Goal: Information Seeking & Learning: Check status

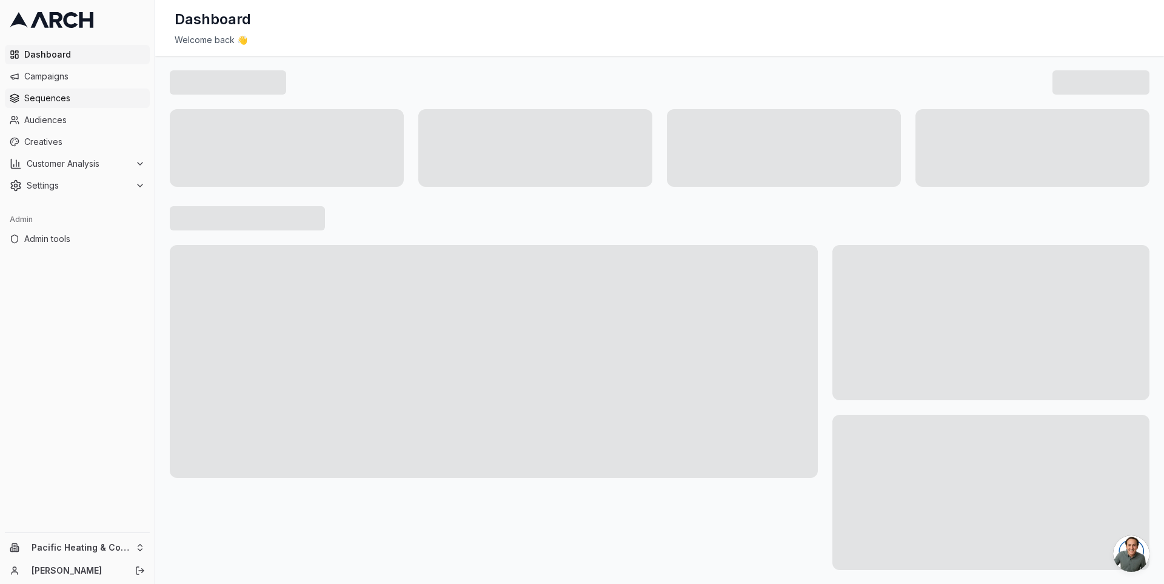
click at [69, 102] on span "Sequences" at bounding box center [84, 98] width 121 height 12
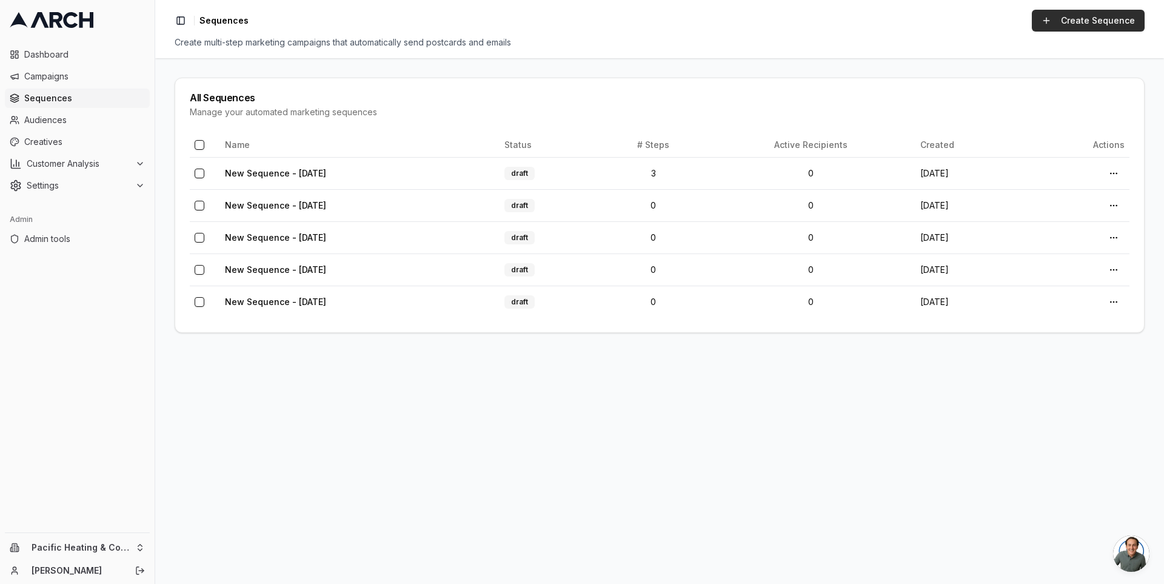
click at [1058, 21] on link "Create Sequence" at bounding box center [1088, 21] width 113 height 22
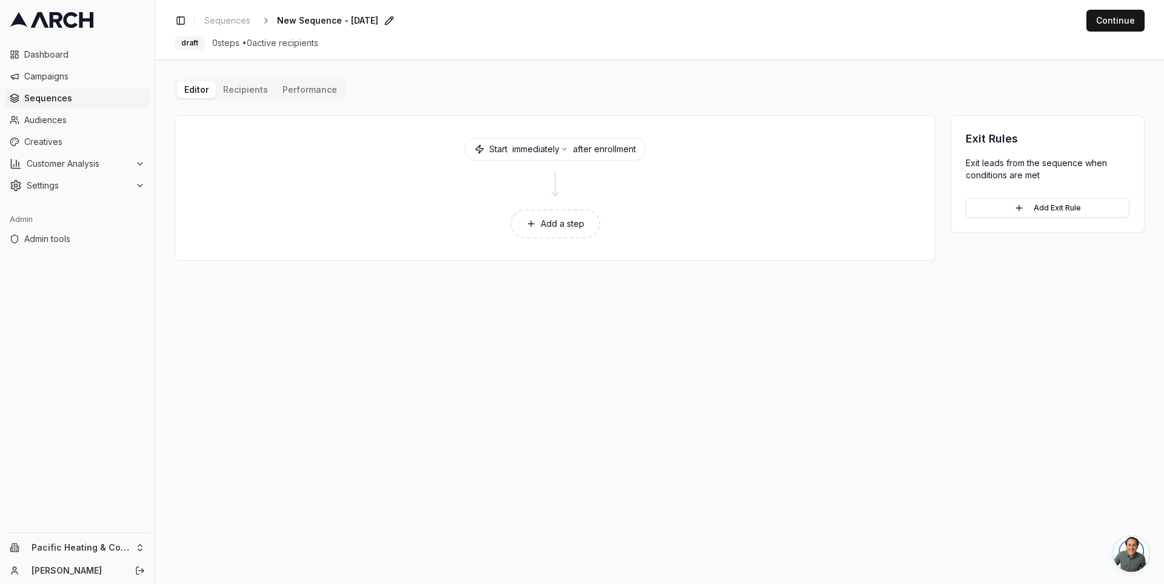
click at [361, 15] on span "New Sequence - Sep 18, 2025" at bounding box center [327, 21] width 101 height 12
type input "Holdout sequence"
click at [551, 146] on button "immediately" at bounding box center [540, 149] width 56 height 12
click at [643, 250] on button "Cancel" at bounding box center [638, 246] width 39 height 19
click at [69, 108] on ul "Dashboard Campaigns Sequences Audiences Creatives Customer Analysis Settings" at bounding box center [77, 120] width 145 height 150
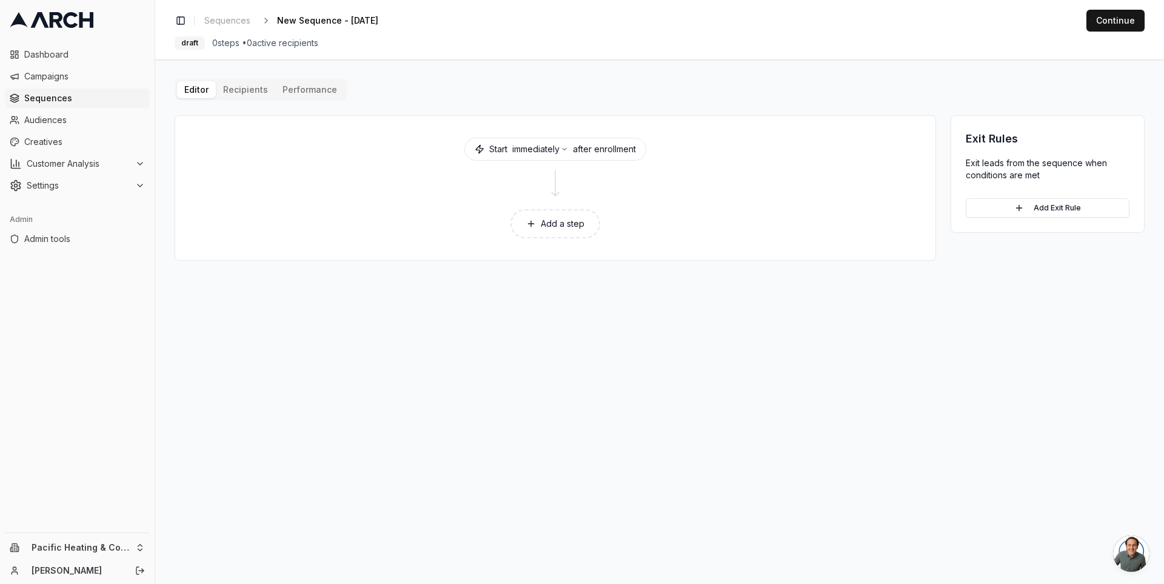
click at [70, 95] on span "Sequences" at bounding box center [84, 98] width 121 height 12
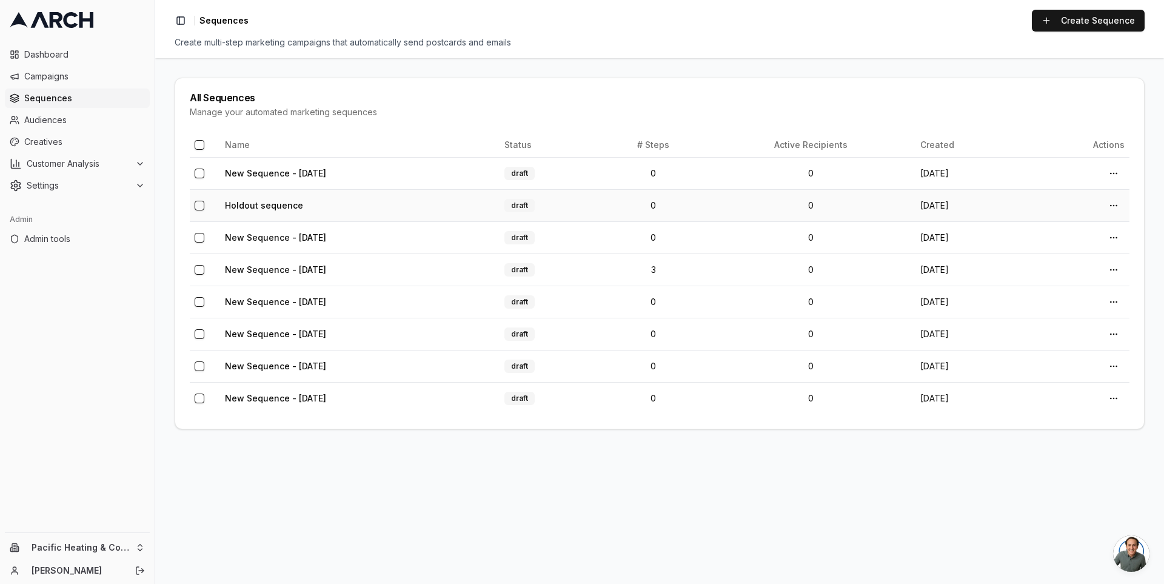
click at [199, 203] on button "button" at bounding box center [200, 206] width 10 height 10
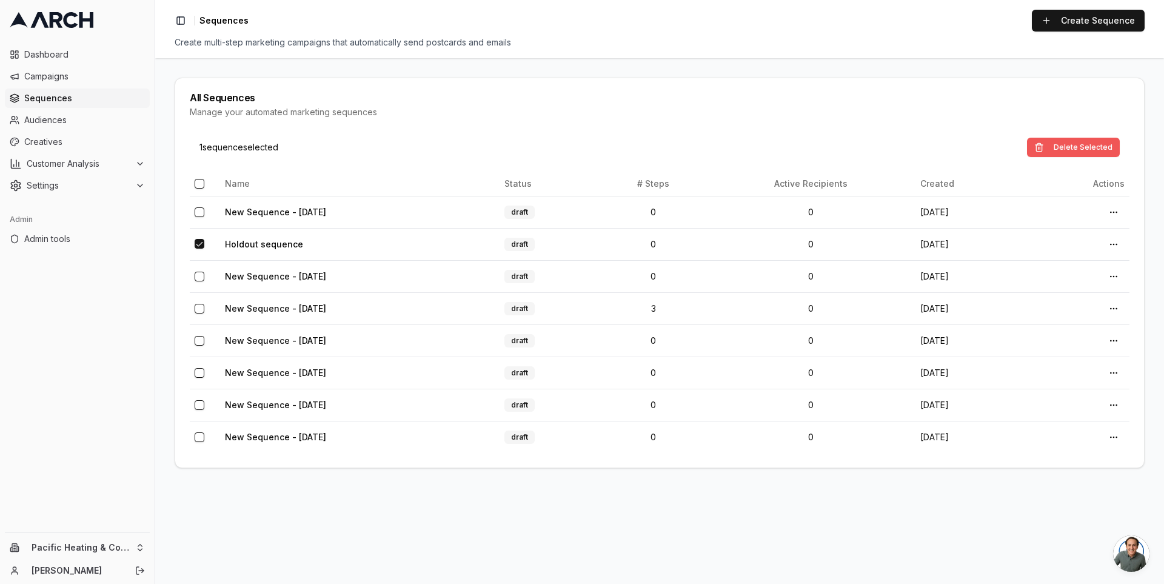
click at [1062, 143] on button "Delete Selected" at bounding box center [1073, 147] width 93 height 19
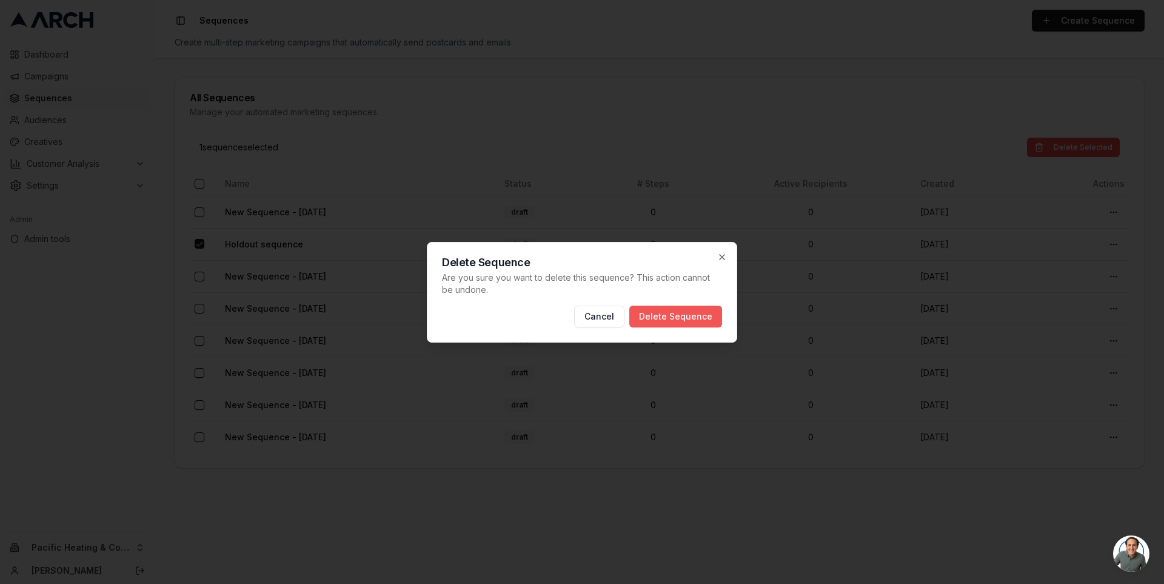
click at [682, 316] on button "Delete Sequence" at bounding box center [675, 317] width 93 height 22
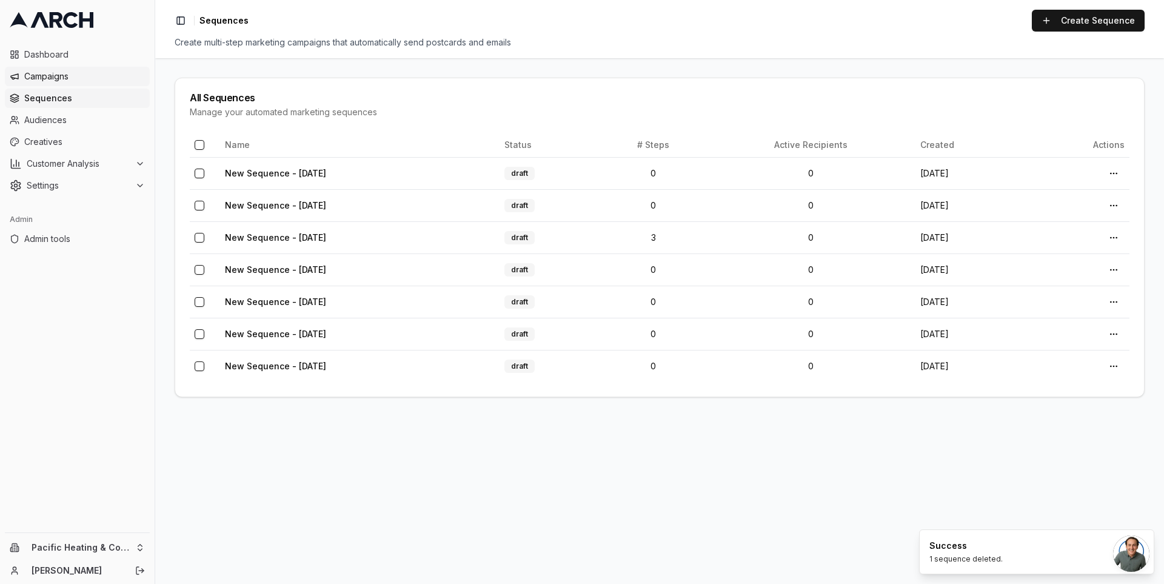
click at [72, 80] on span "Campaigns" at bounding box center [84, 76] width 121 height 12
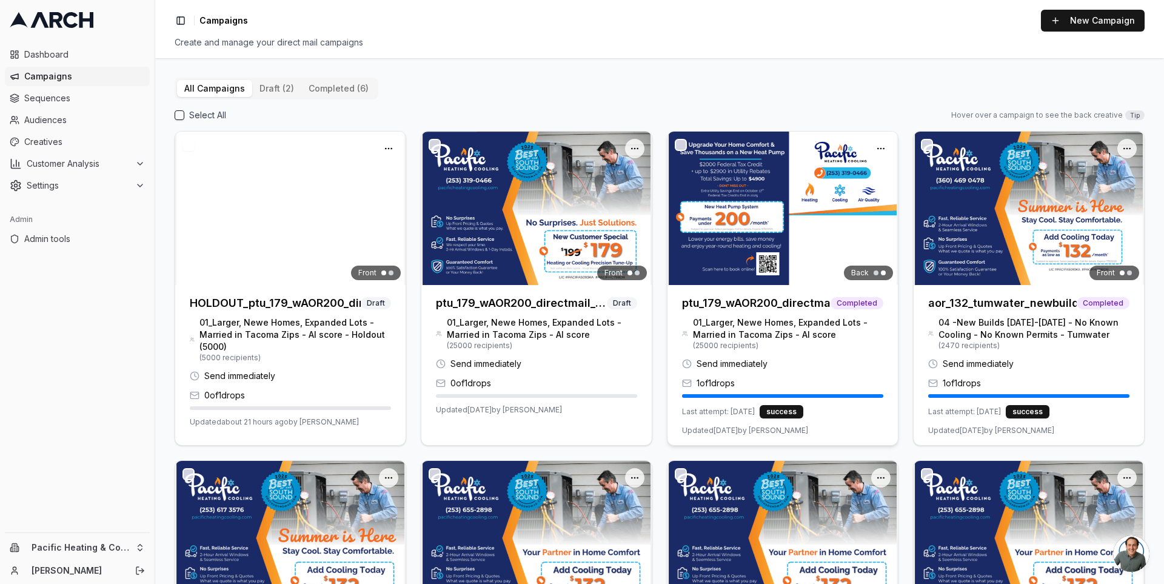
click at [799, 222] on img at bounding box center [783, 208] width 230 height 153
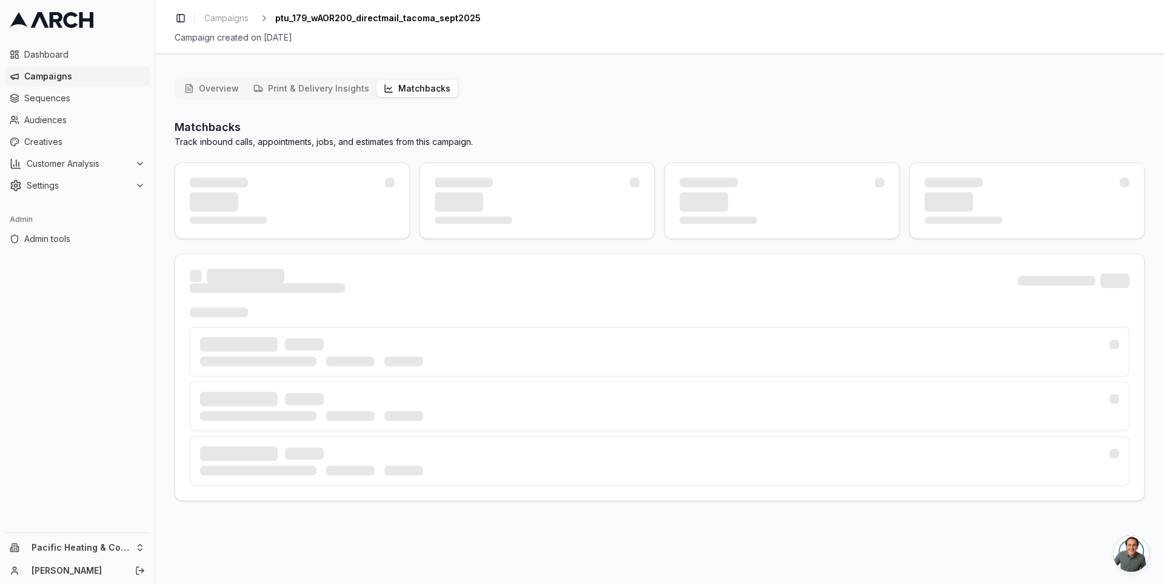
click at [407, 89] on button "Matchbacks" at bounding box center [417, 88] width 81 height 17
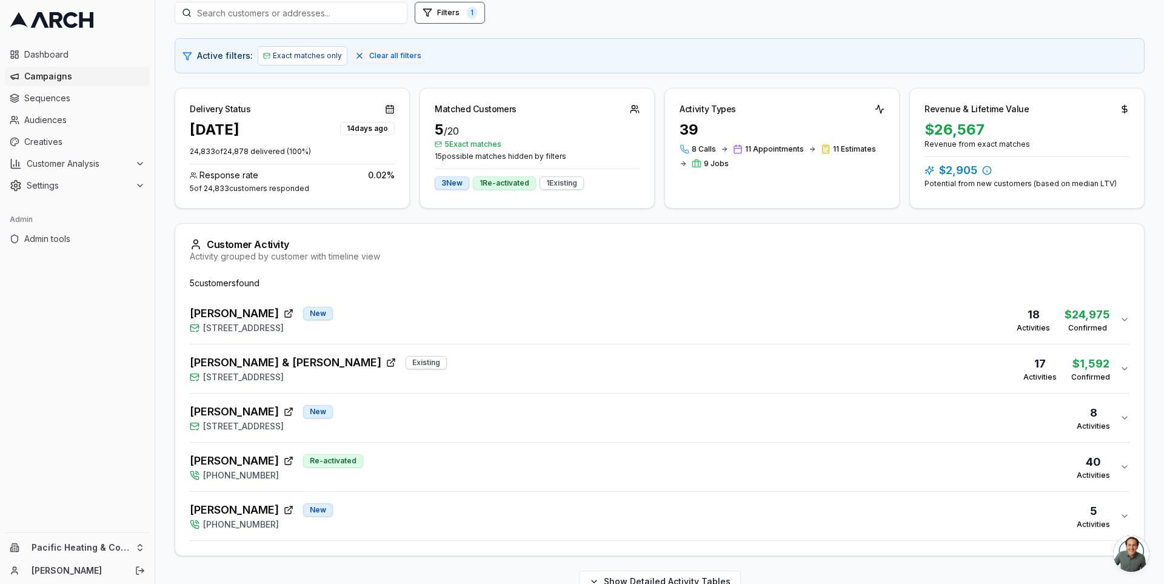
scroll to position [185, 0]
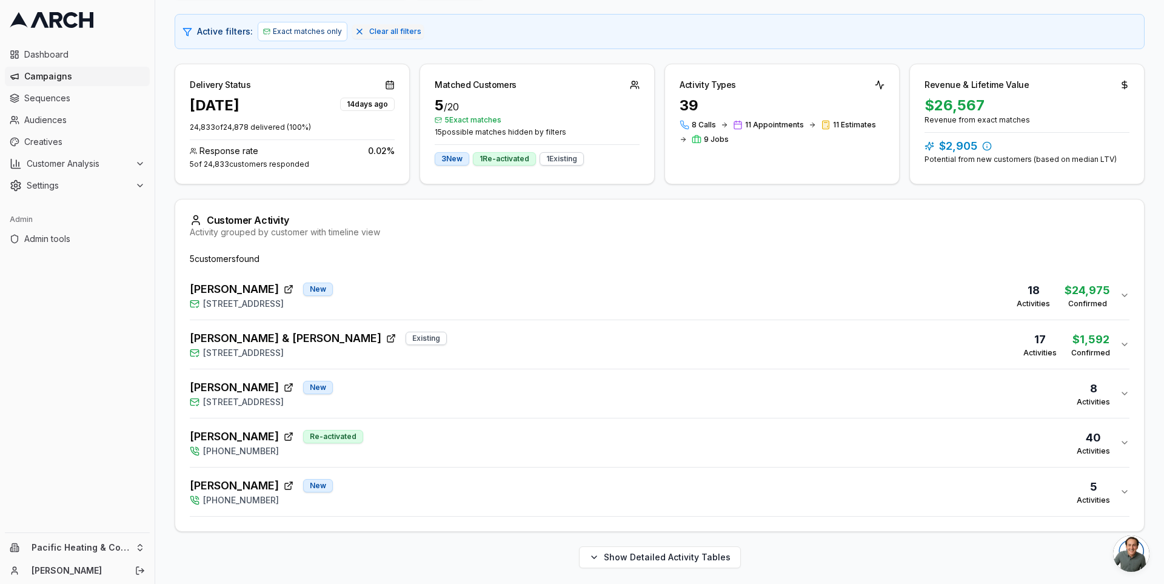
click at [178, 193] on div "Matchbacks Syncing Calls, Appointments, Estimates and Jobs from your Service Ti…" at bounding box center [660, 251] width 970 height 634
click at [179, 196] on div "Matchbacks Syncing Calls, Appointments, Estimates and Jobs from your Service Ti…" at bounding box center [660, 251] width 970 height 634
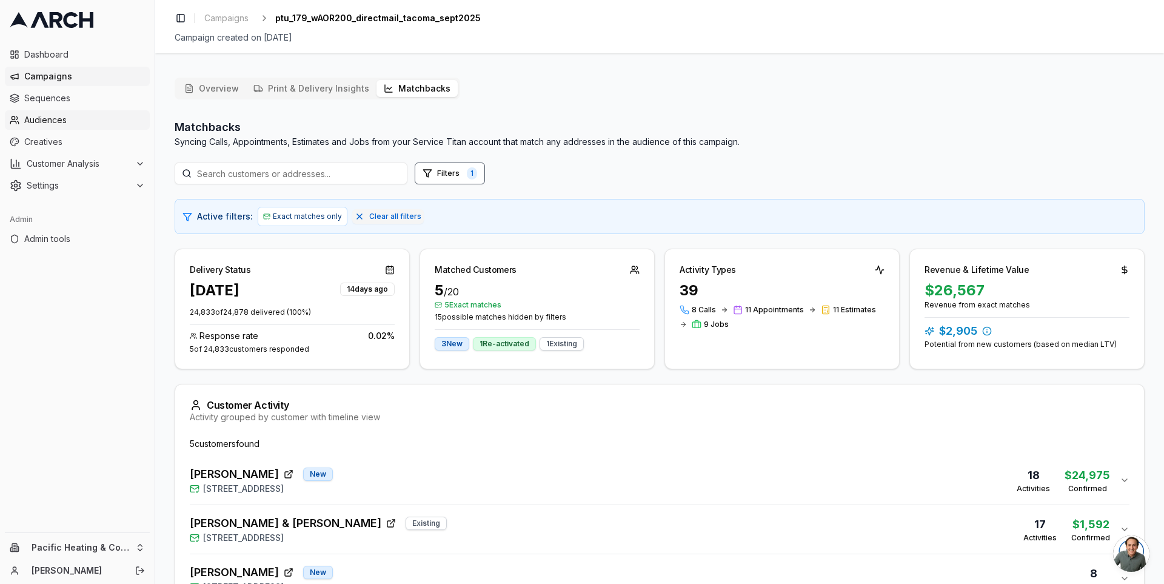
click at [80, 124] on span "Audiences" at bounding box center [84, 120] width 121 height 12
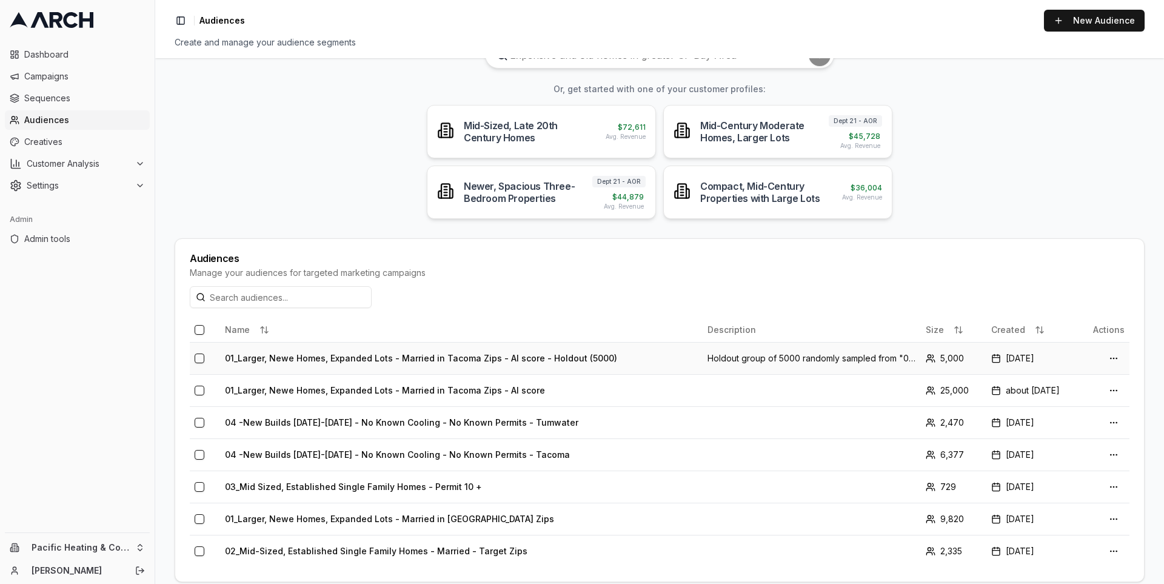
scroll to position [81, 0]
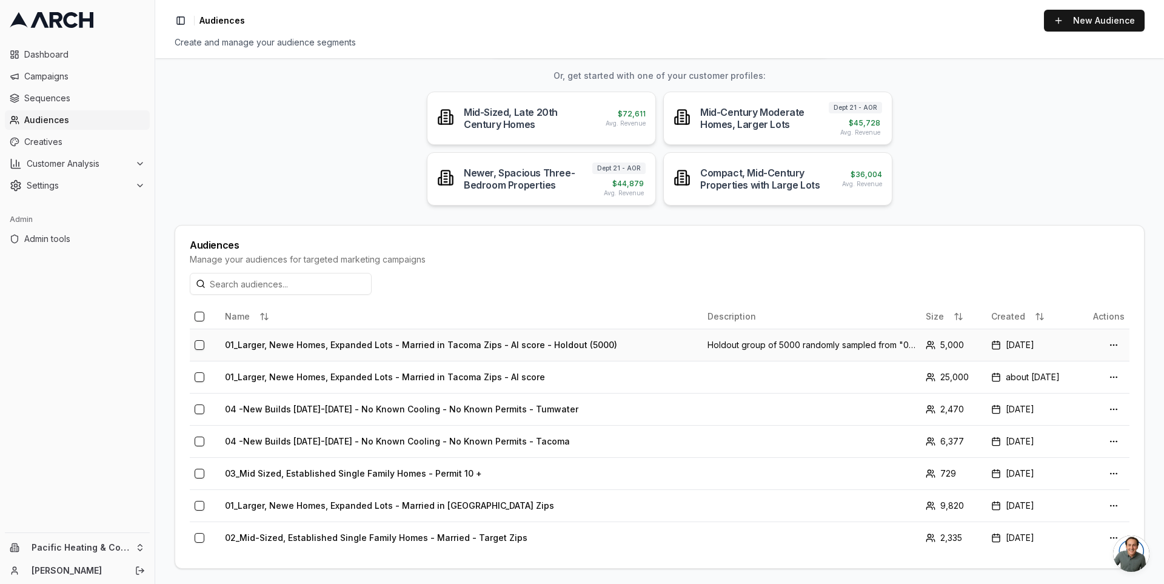
click at [344, 340] on td "01_Larger, Newe Homes, Expanded Lots - Married in Tacoma Zips - AI score - Hold…" at bounding box center [461, 345] width 483 height 32
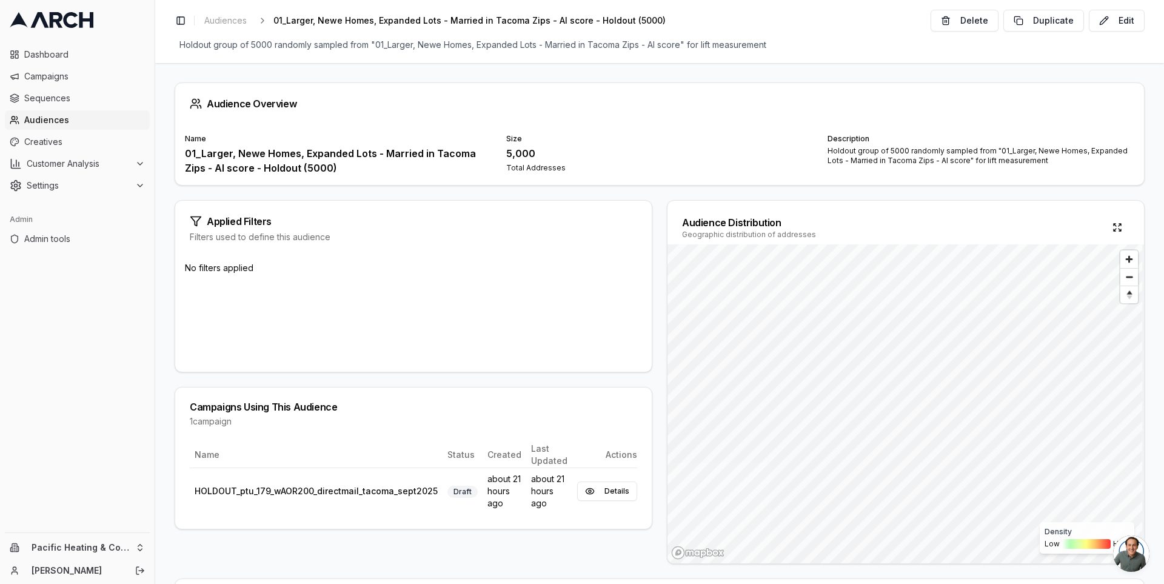
click at [350, 161] on div "01_Larger, Newe Homes, Expanded Lots - Married in Tacoma Zips - AI score - Hold…" at bounding box center [338, 160] width 307 height 29
click at [76, 77] on span "Campaigns" at bounding box center [84, 76] width 121 height 12
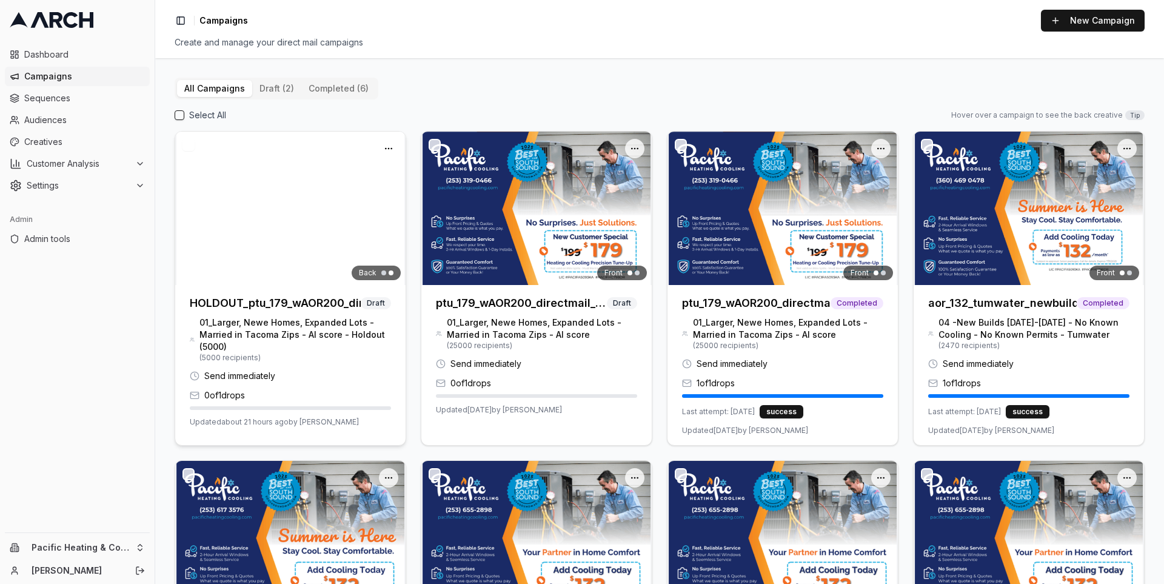
click at [237, 229] on img at bounding box center [290, 208] width 230 height 153
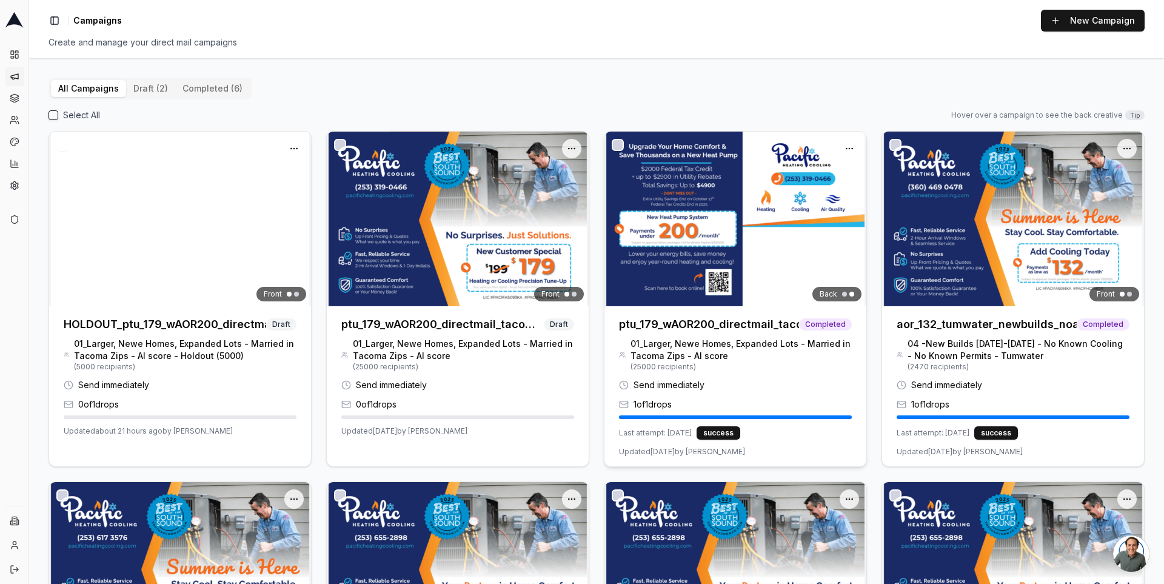
click at [681, 251] on div at bounding box center [736, 219] width 262 height 175
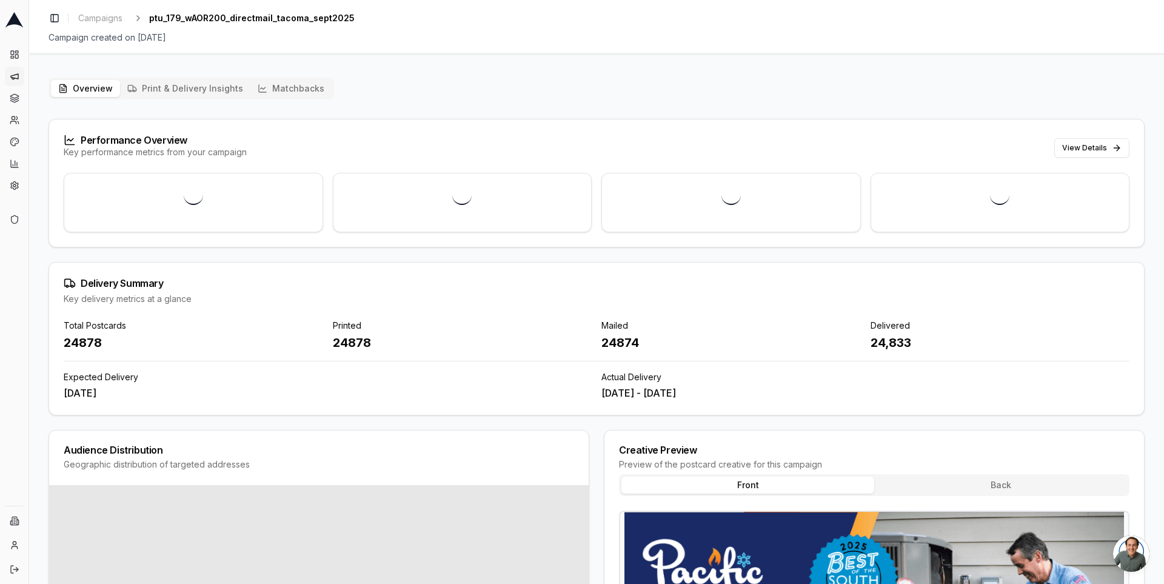
click at [281, 90] on button "Matchbacks" at bounding box center [290, 88] width 81 height 17
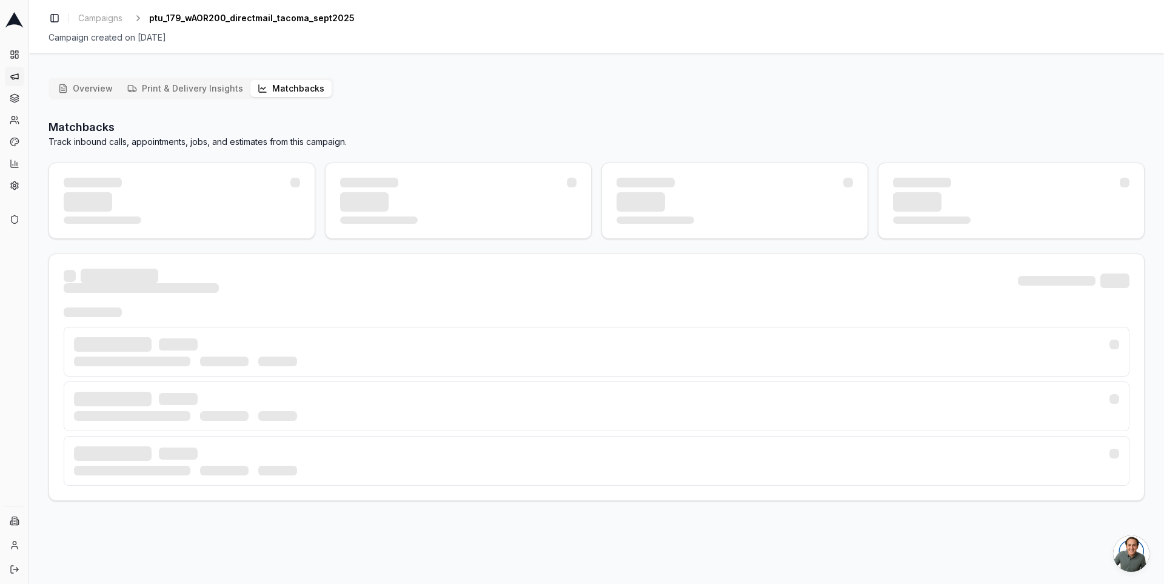
click at [86, 87] on button "Overview" at bounding box center [85, 88] width 69 height 17
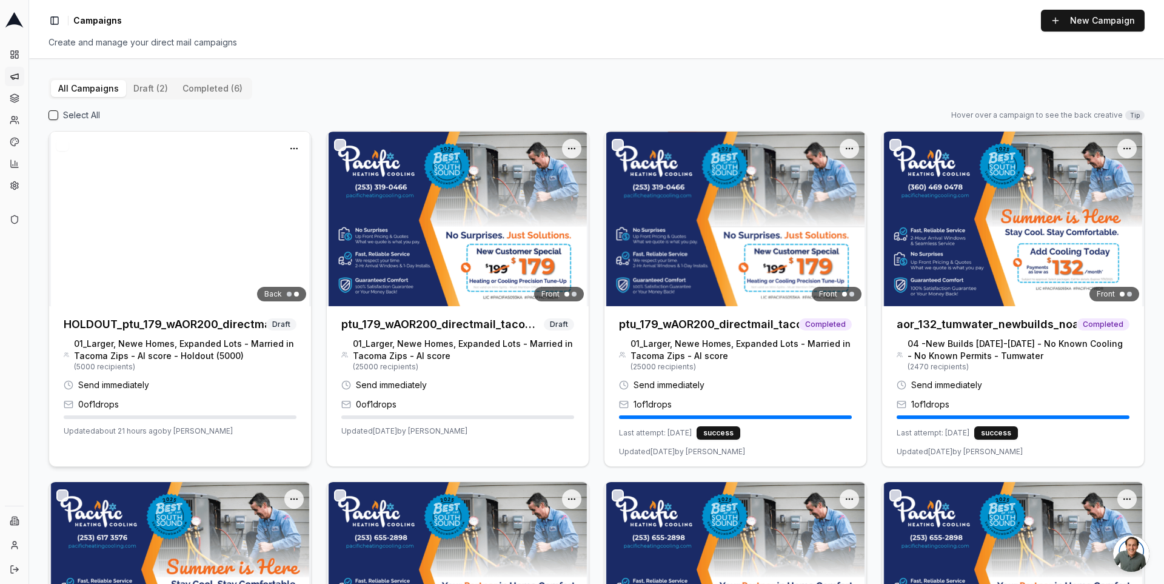
click at [175, 323] on h3 "HOLDOUT_ptu_179_wAOR200_directmail_tacoma_sept2025" at bounding box center [165, 324] width 203 height 17
click at [10, 22] on icon at bounding box center [14, 20] width 18 height 16
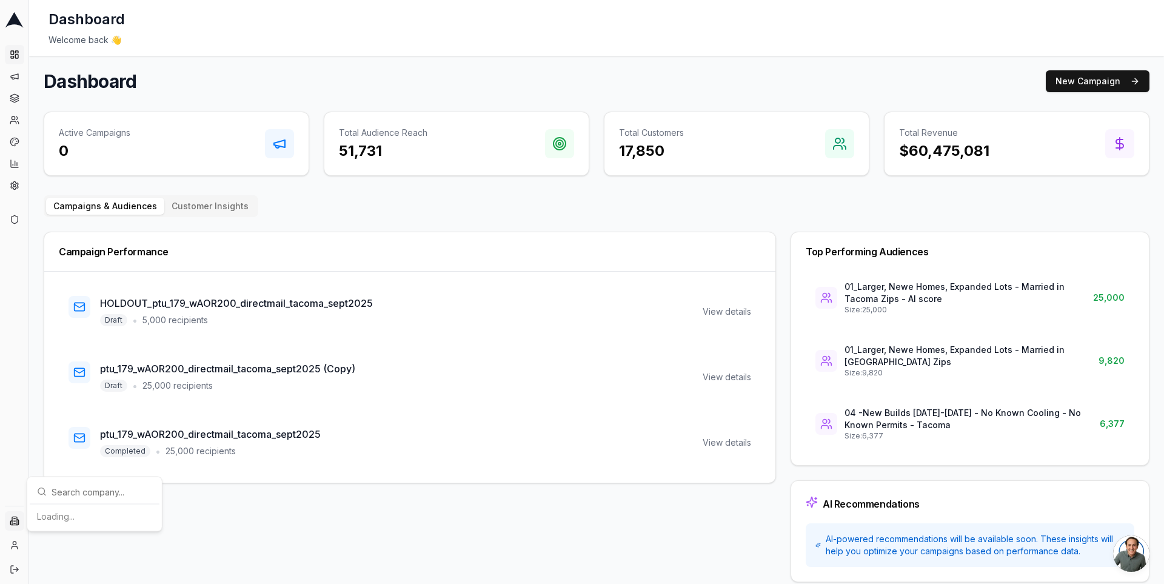
click at [15, 519] on html "Dashboard Campaigns Sequences Audiences Creatives Customer Analysis Settings Ad…" at bounding box center [582, 292] width 1164 height 584
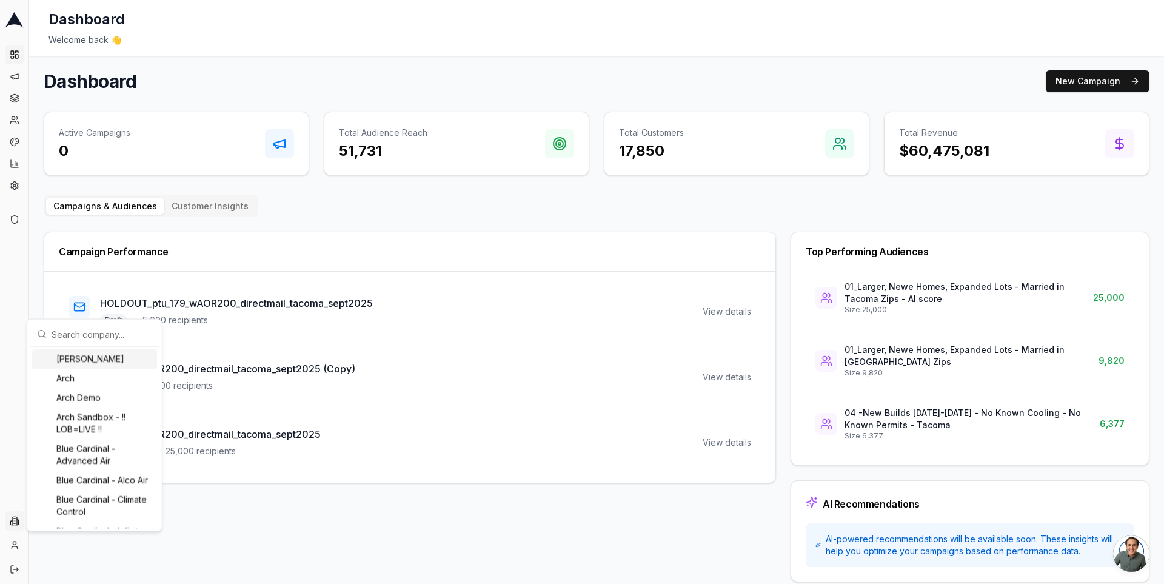
click at [4, 259] on html "Dashboard Campaigns Sequences Audiences Creatives Customer Analysis Settings Ad…" at bounding box center [582, 292] width 1164 height 584
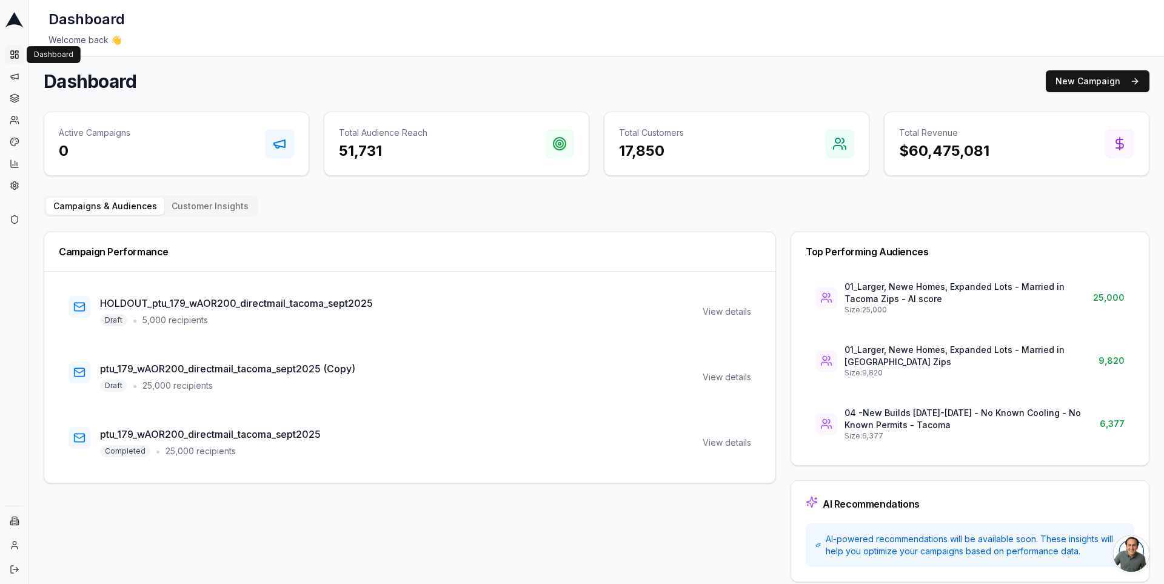
click at [13, 64] on link "Dashboard" at bounding box center [14, 54] width 19 height 19
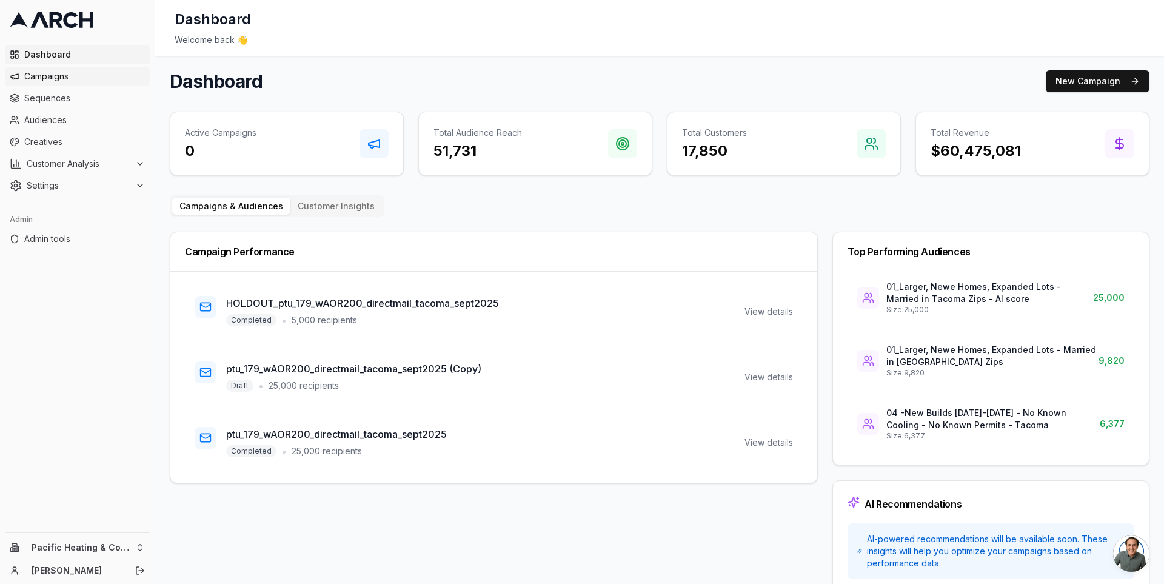
click at [88, 78] on span "Campaigns" at bounding box center [84, 76] width 121 height 12
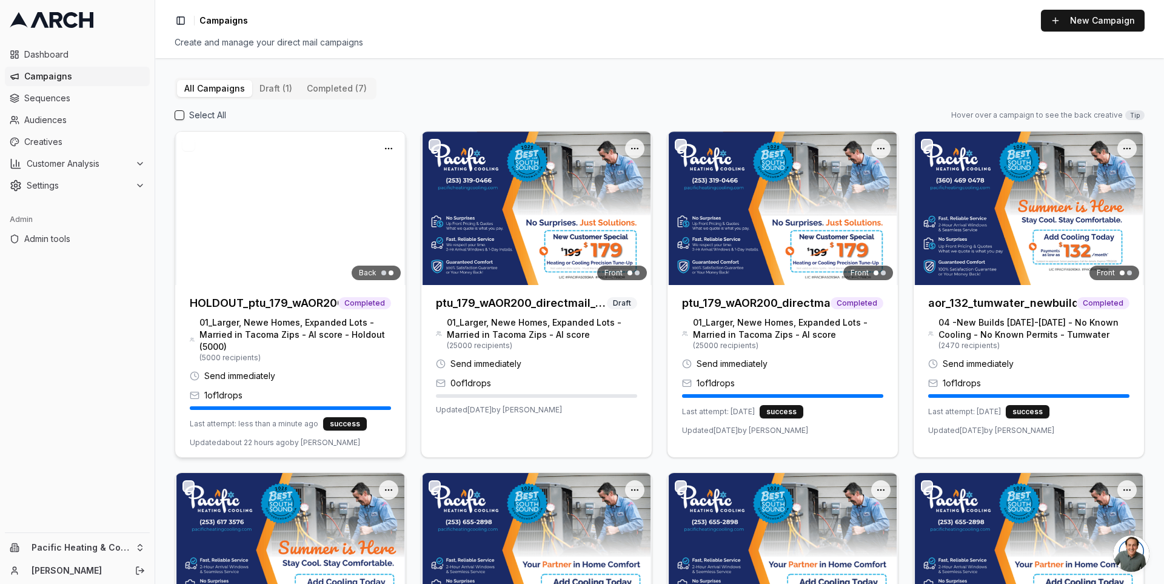
click at [323, 216] on img at bounding box center [290, 208] width 230 height 153
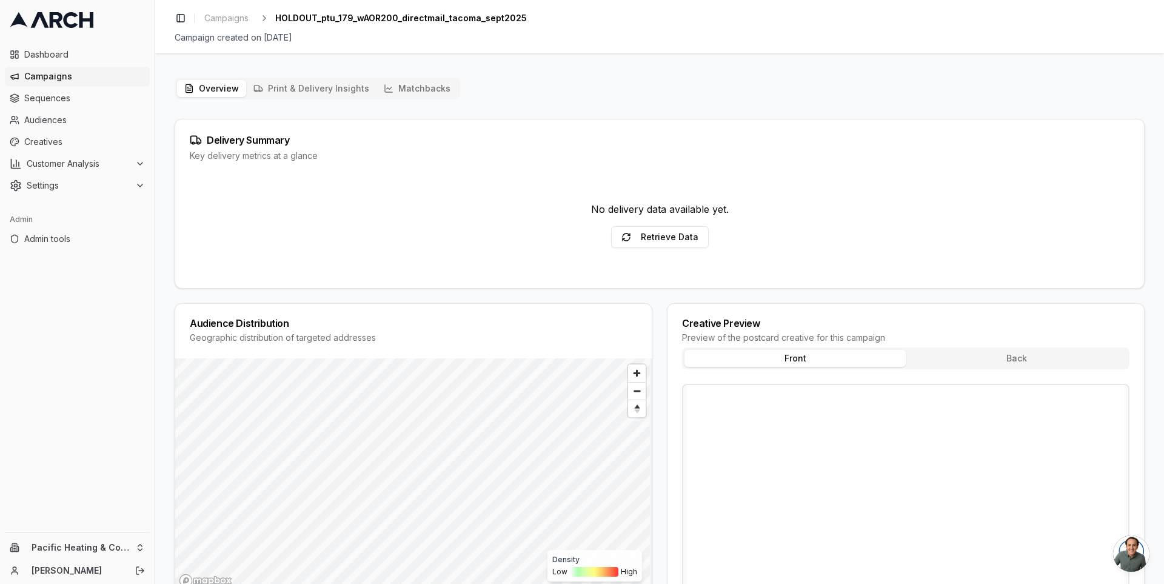
click at [409, 84] on button "Matchbacks" at bounding box center [417, 88] width 81 height 17
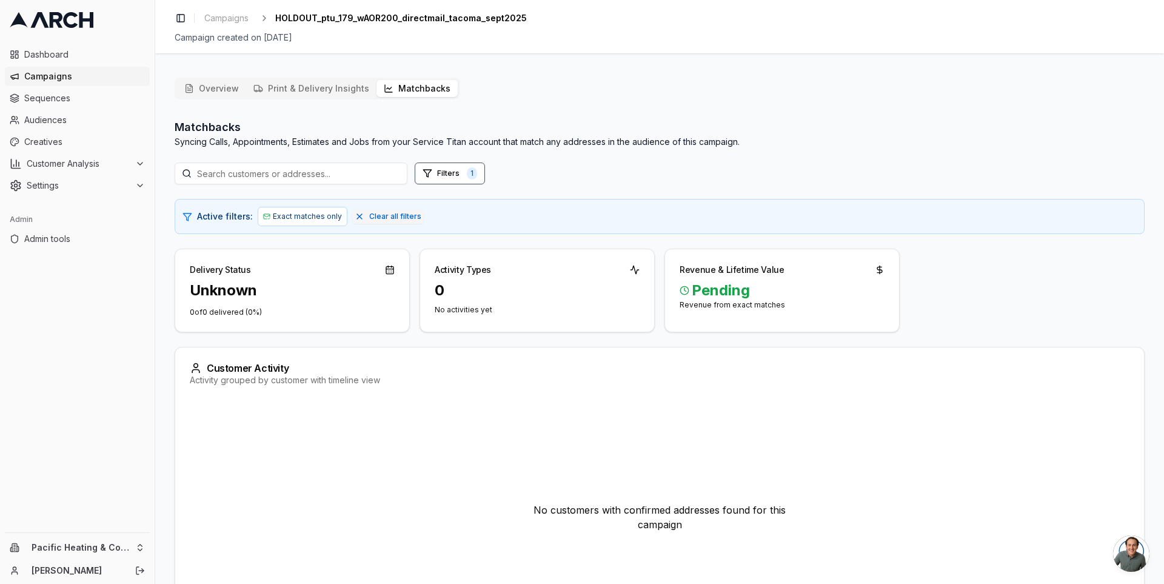
click at [204, 90] on button "Overview" at bounding box center [211, 88] width 69 height 17
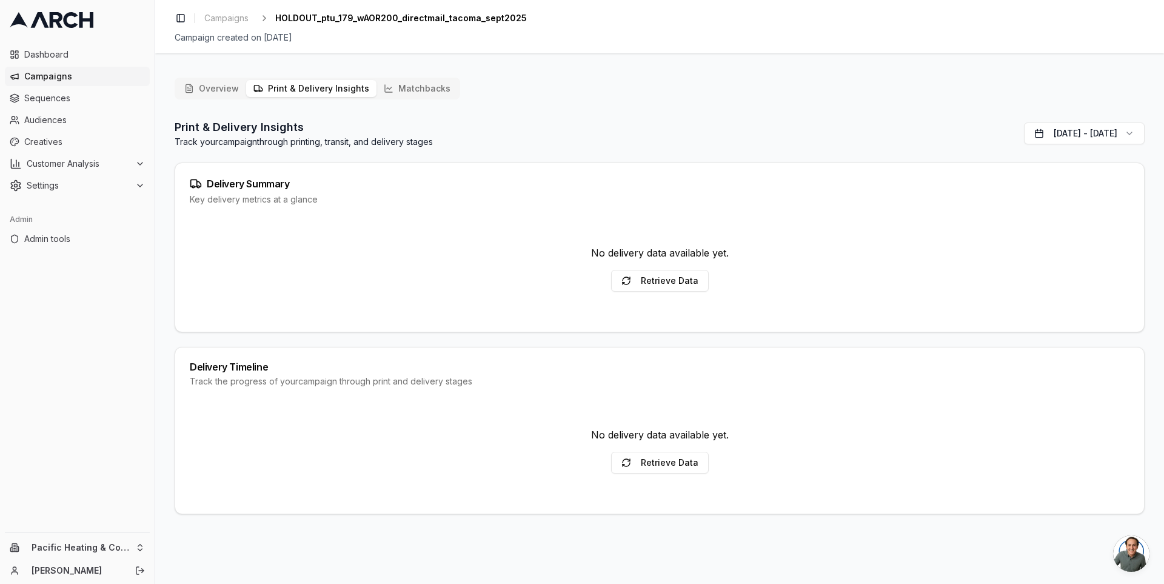
click at [322, 91] on button "Print & Delivery Insights" at bounding box center [311, 88] width 130 height 17
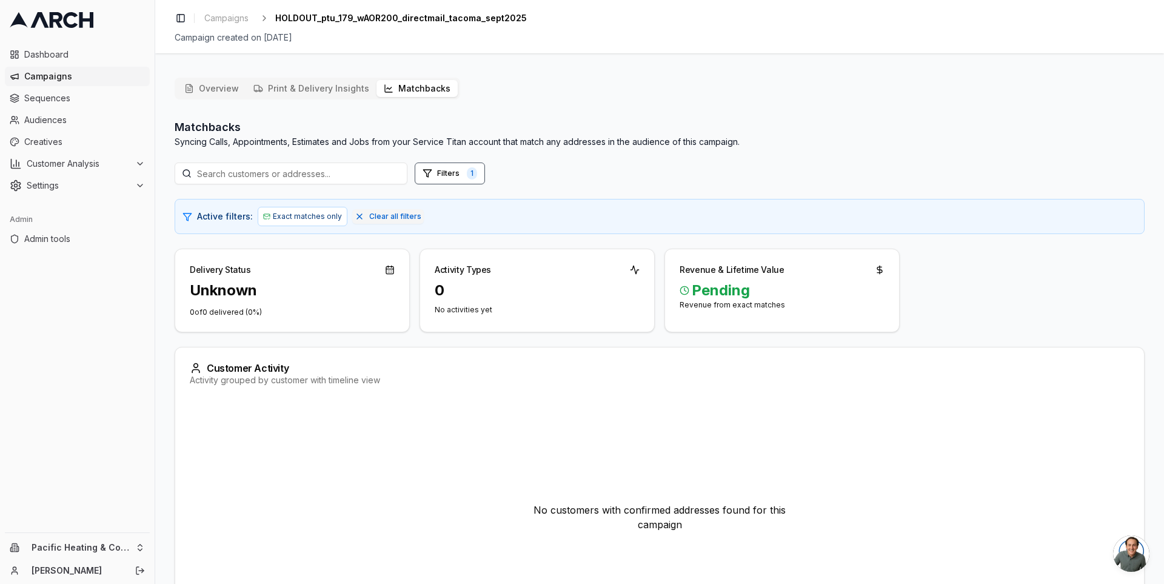
click at [415, 90] on button "Matchbacks" at bounding box center [417, 88] width 81 height 17
click at [274, 86] on button "Print & Delivery Insights" at bounding box center [311, 88] width 130 height 17
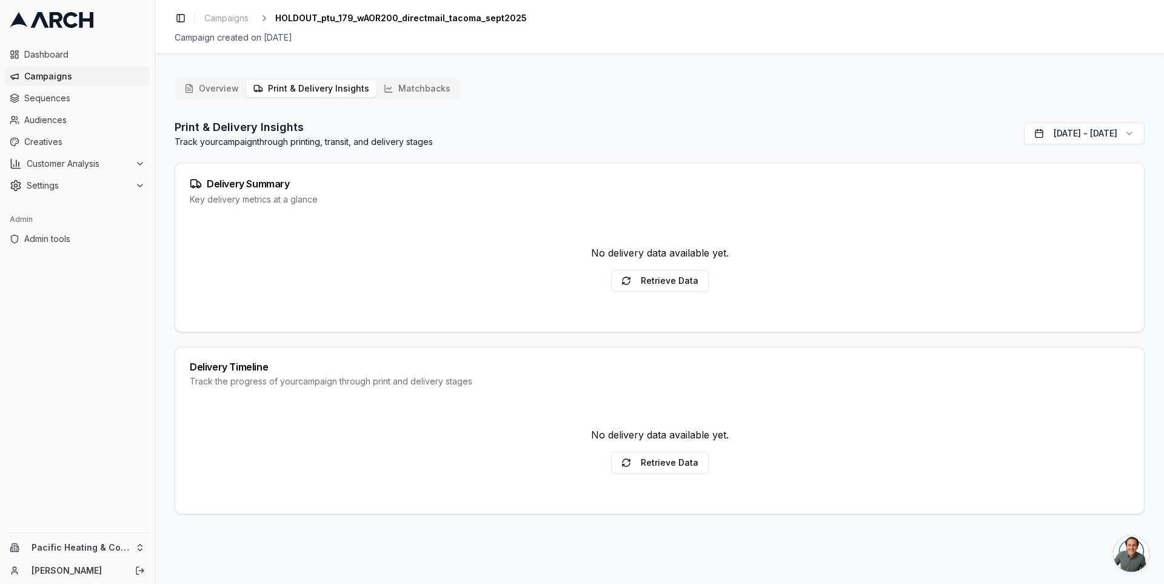
click at [204, 90] on button "Overview" at bounding box center [211, 88] width 69 height 17
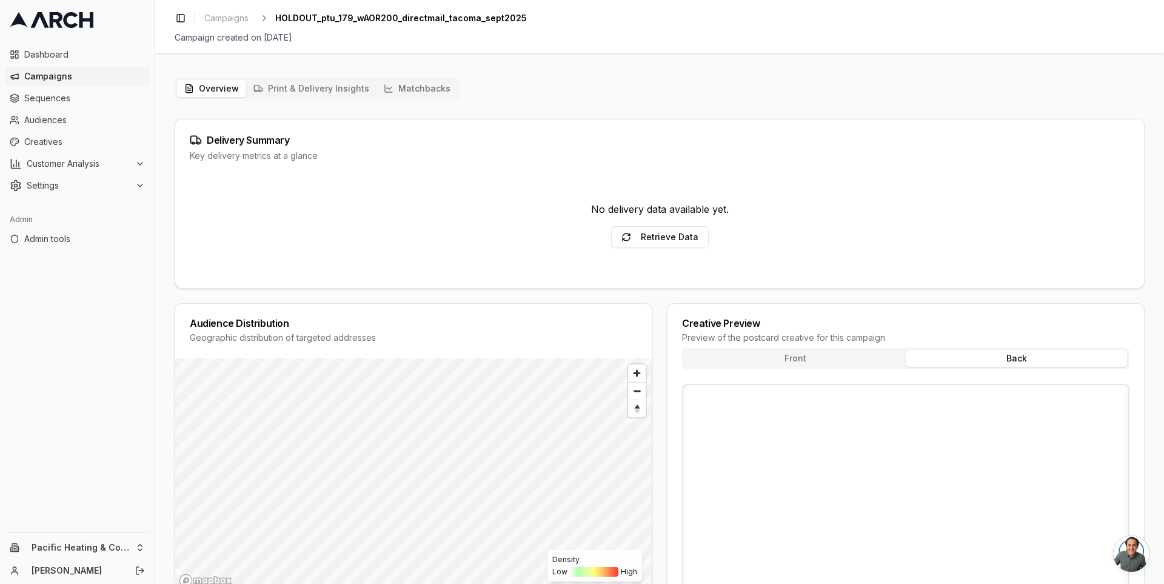
click at [964, 364] on button "Back" at bounding box center [1016, 358] width 221 height 17
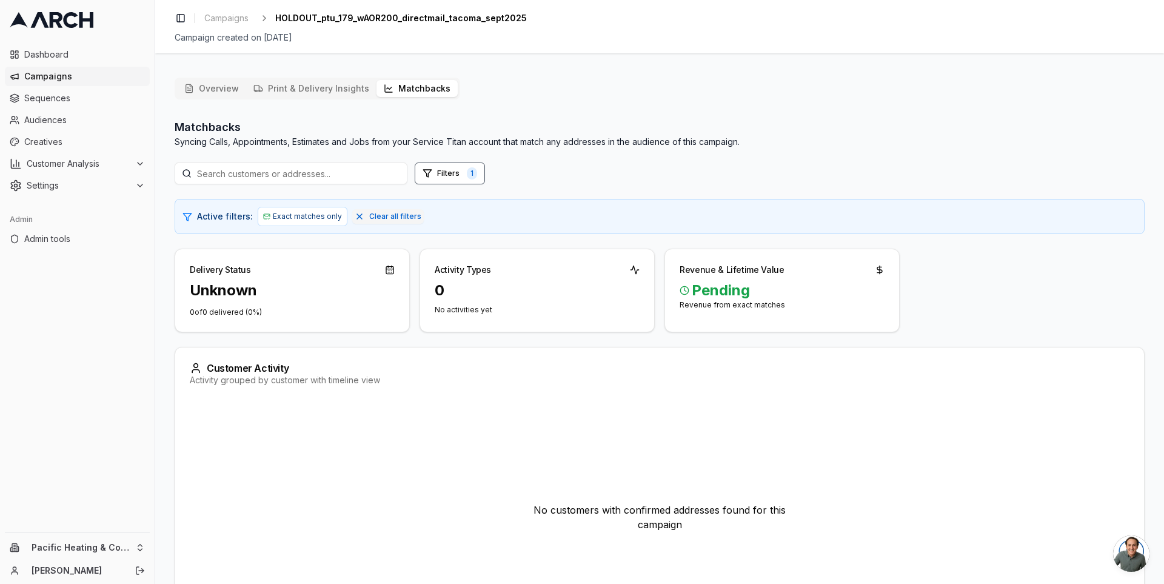
click at [426, 89] on button "Matchbacks" at bounding box center [417, 88] width 81 height 17
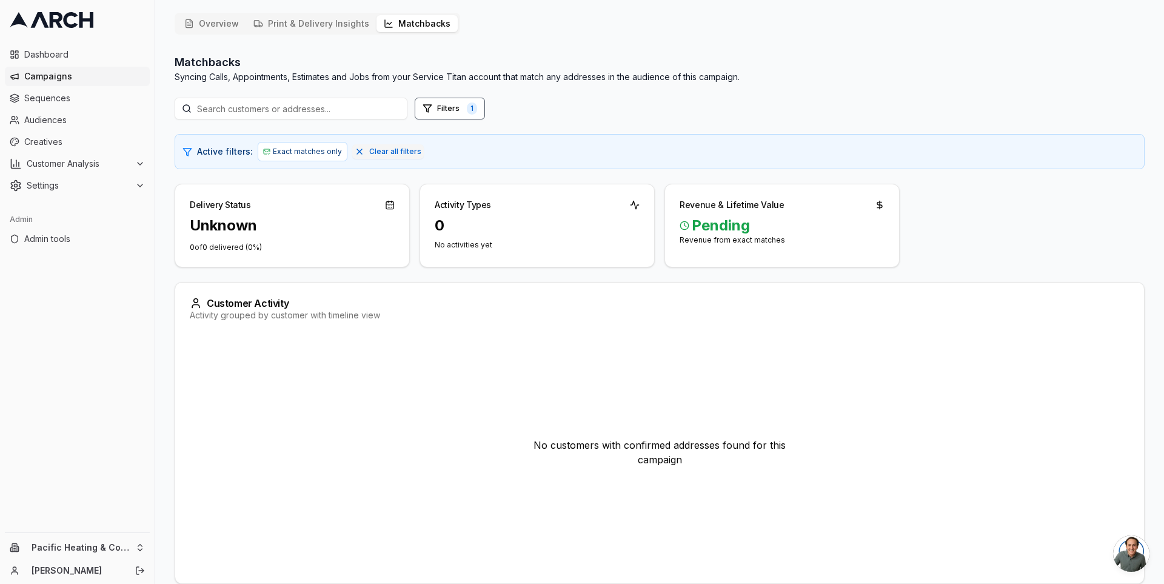
scroll to position [73, 0]
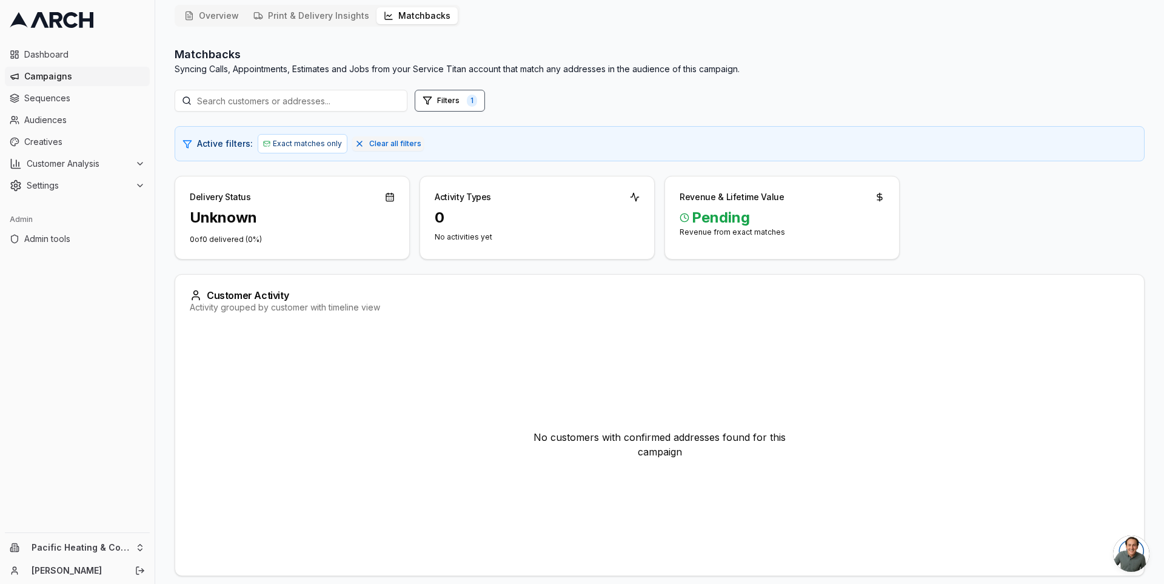
click at [622, 439] on p "No customers with confirmed addresses found for this campaign" at bounding box center [660, 444] width 272 height 29
click at [640, 444] on p "No customers with confirmed addresses found for this campaign" at bounding box center [660, 444] width 272 height 29
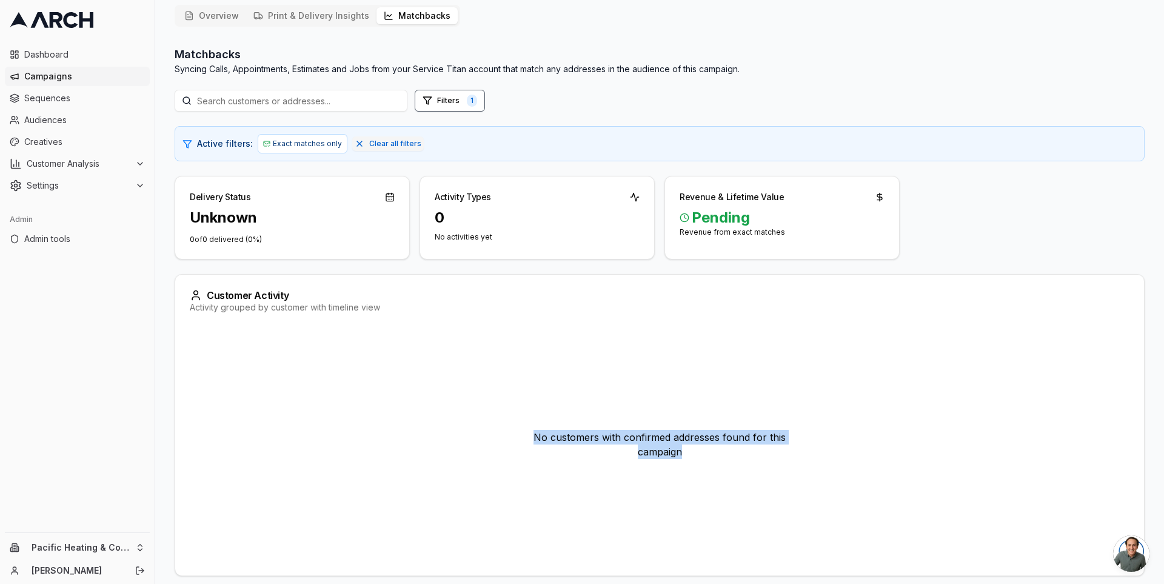
click at [640, 444] on p "No customers with confirmed addresses found for this campaign" at bounding box center [660, 444] width 272 height 29
click at [556, 420] on div "No customers with confirmed addresses found for this campaign" at bounding box center [660, 444] width 940 height 233
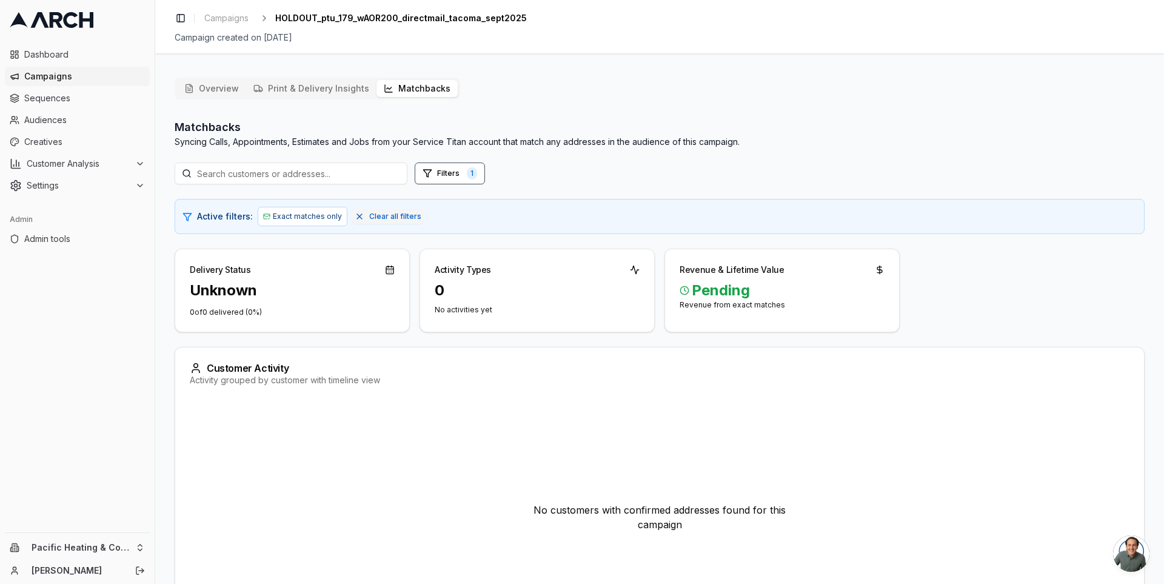
click at [104, 74] on span "Campaigns" at bounding box center [84, 76] width 121 height 12
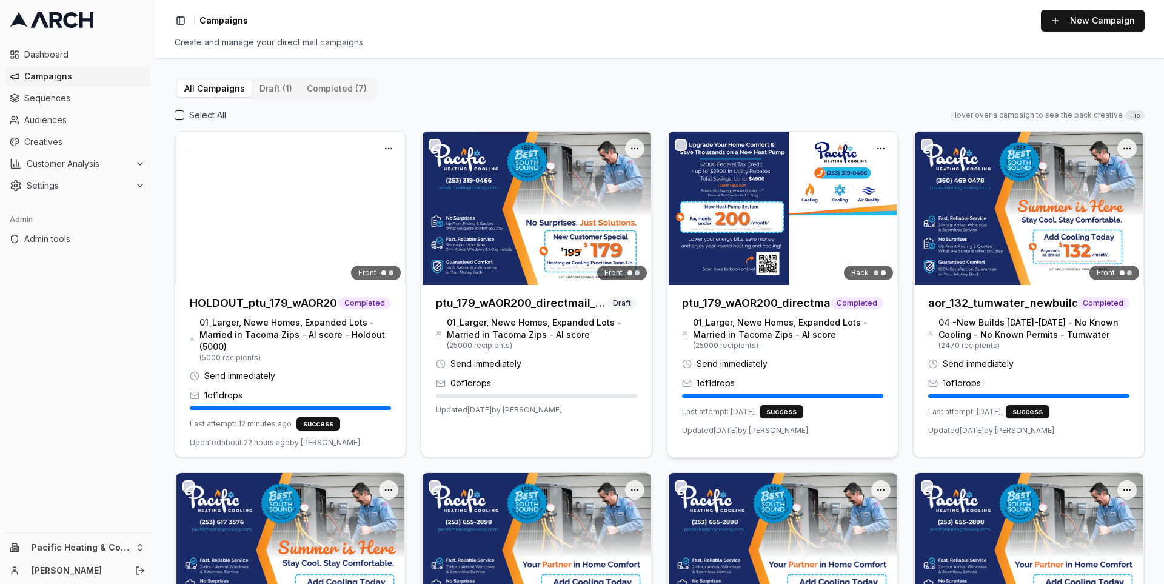
click at [788, 203] on img at bounding box center [783, 208] width 230 height 153
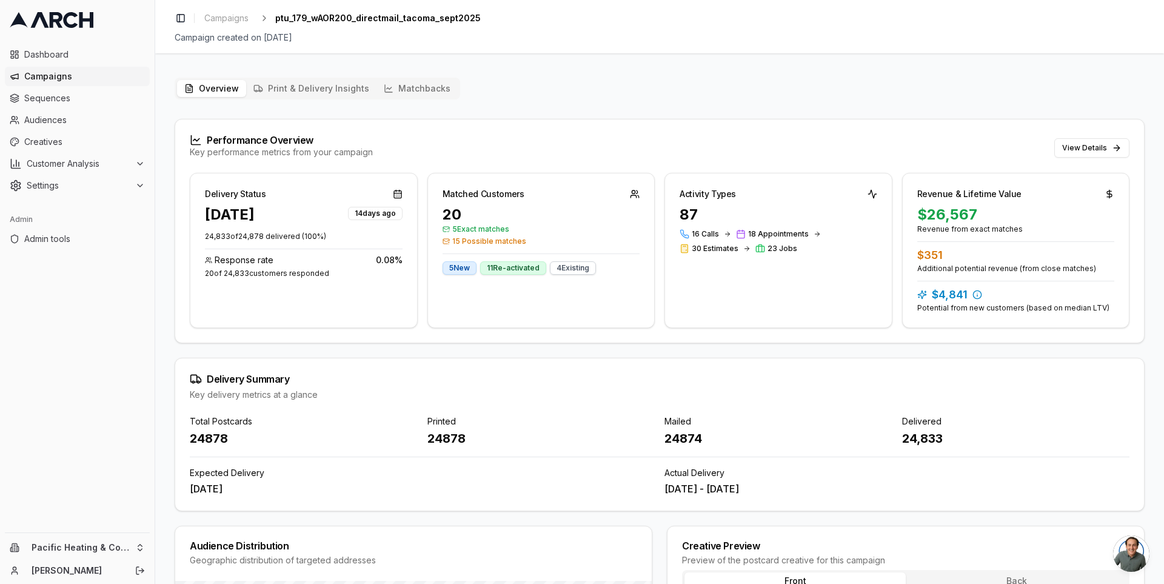
click at [87, 81] on span "Campaigns" at bounding box center [84, 76] width 121 height 12
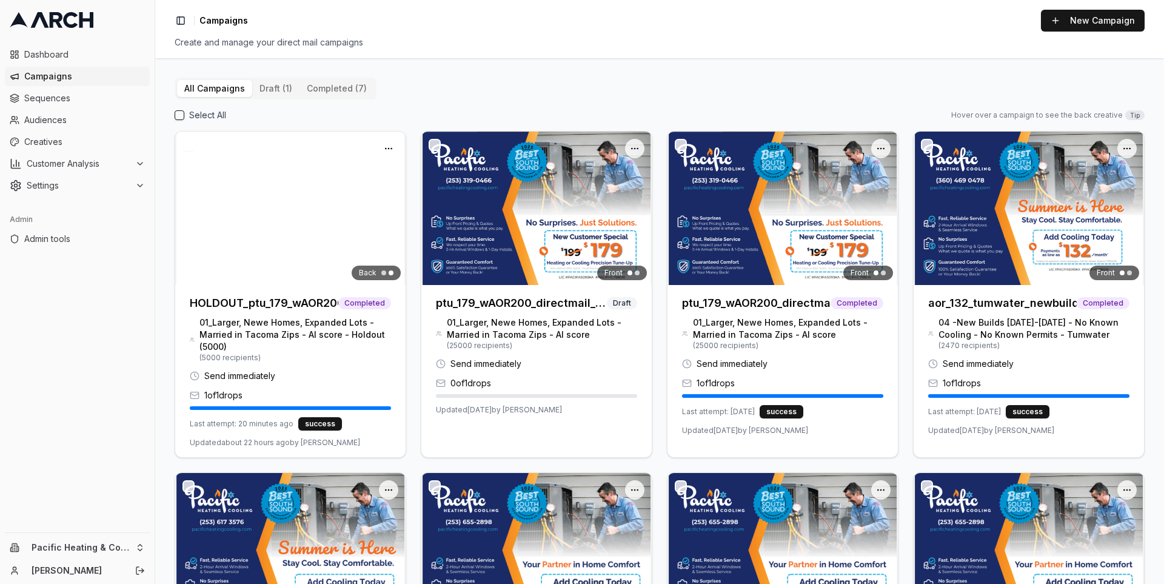
click at [288, 237] on img at bounding box center [290, 208] width 230 height 153
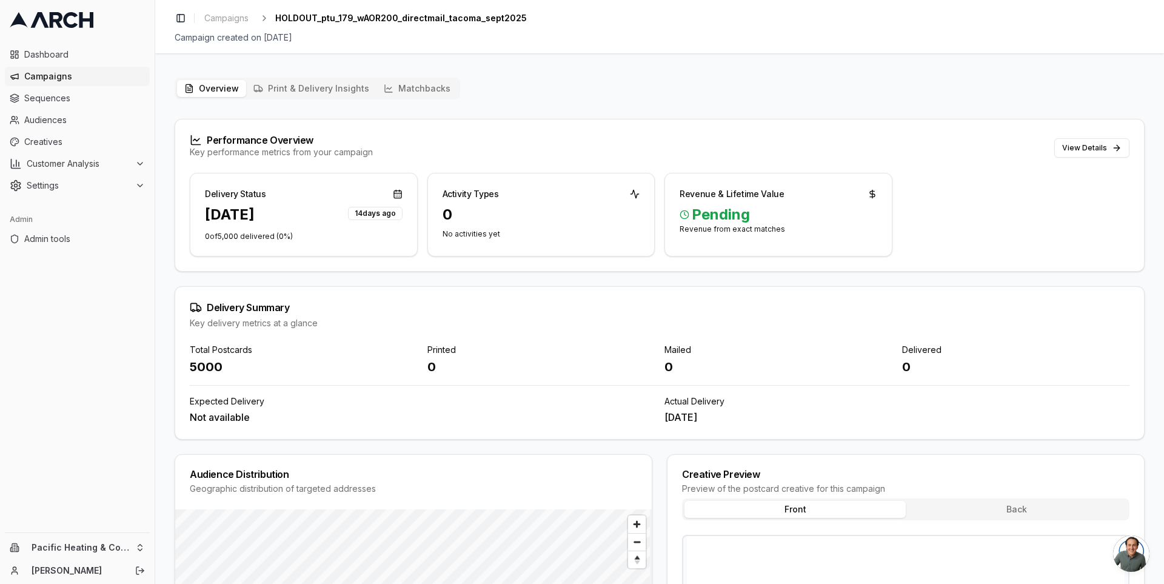
click at [311, 91] on button "Print & Delivery Insights" at bounding box center [311, 88] width 130 height 17
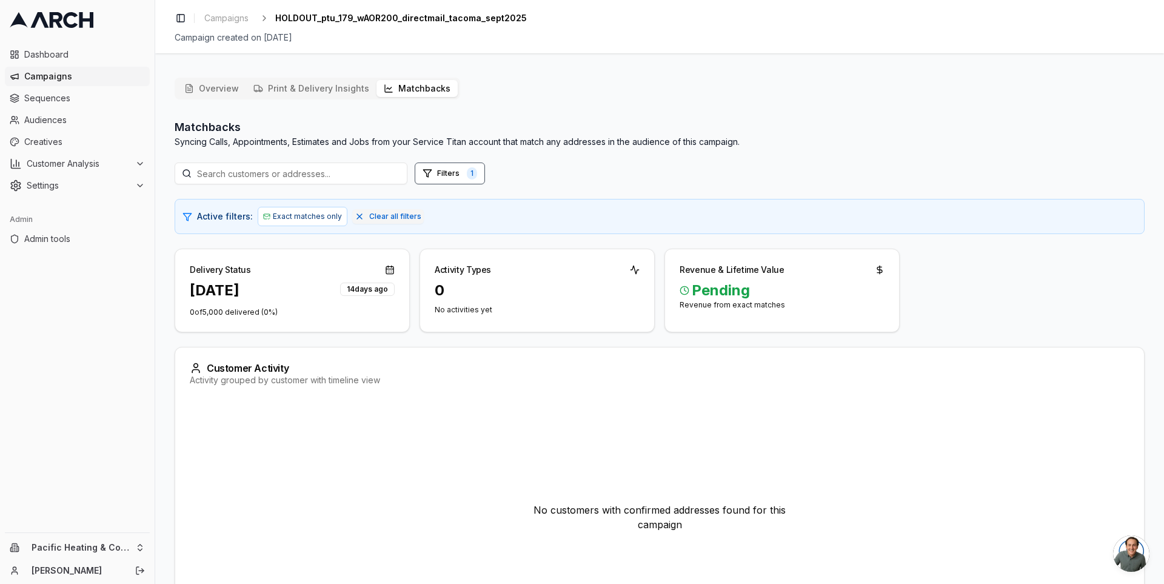
click at [411, 93] on button "Matchbacks" at bounding box center [417, 88] width 81 height 17
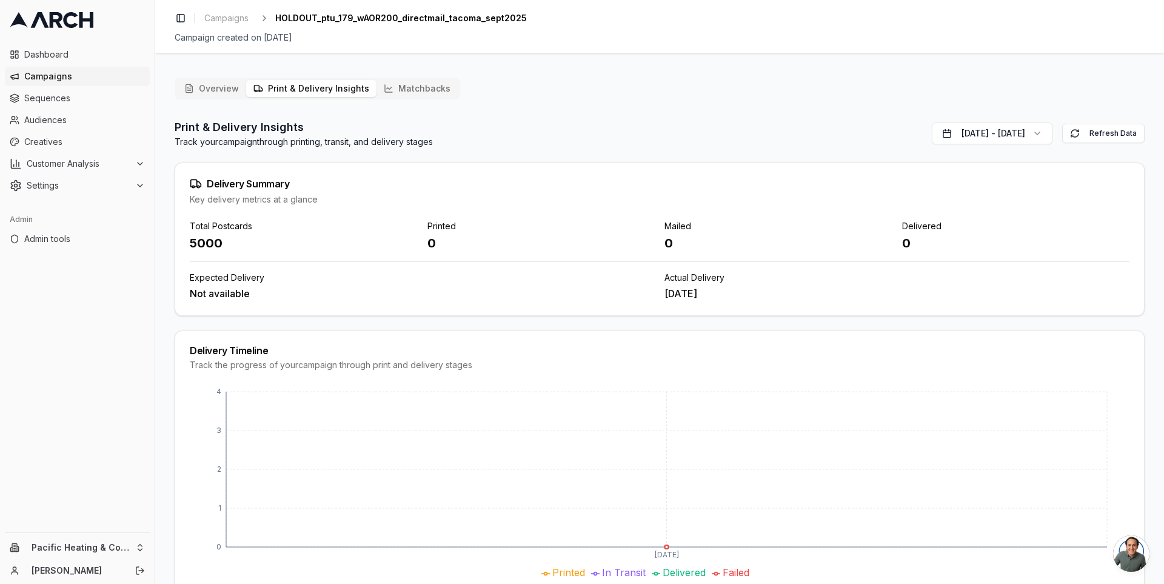
click at [310, 89] on button "Print & Delivery Insights" at bounding box center [311, 88] width 130 height 17
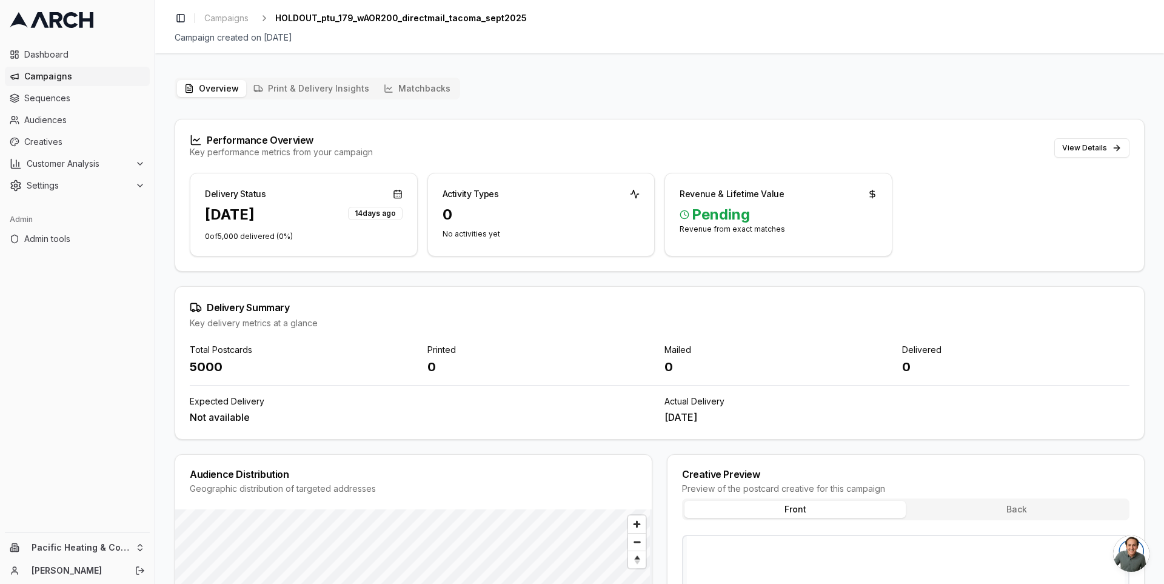
click at [224, 87] on button "Overview" at bounding box center [211, 88] width 69 height 17
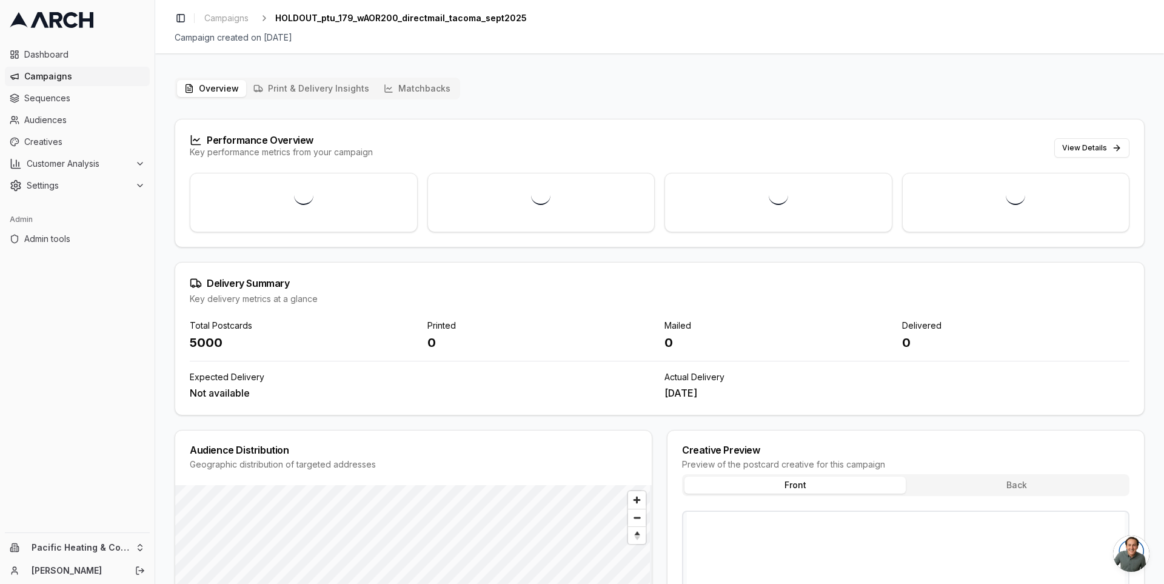
click at [402, 87] on button "Matchbacks" at bounding box center [417, 88] width 81 height 17
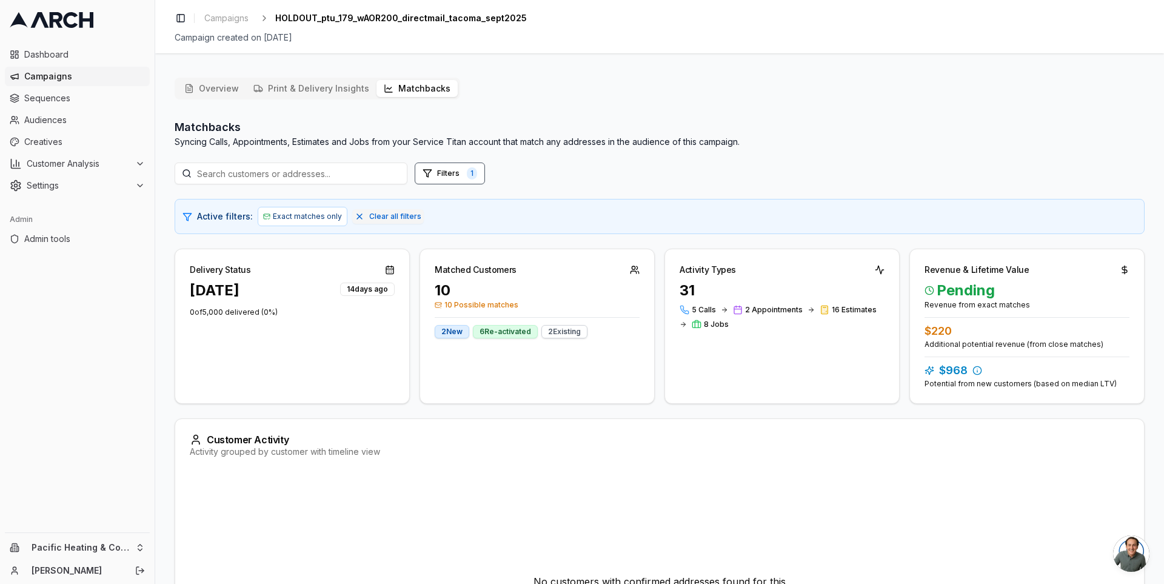
click at [398, 129] on h2 "Matchbacks" at bounding box center [457, 127] width 565 height 17
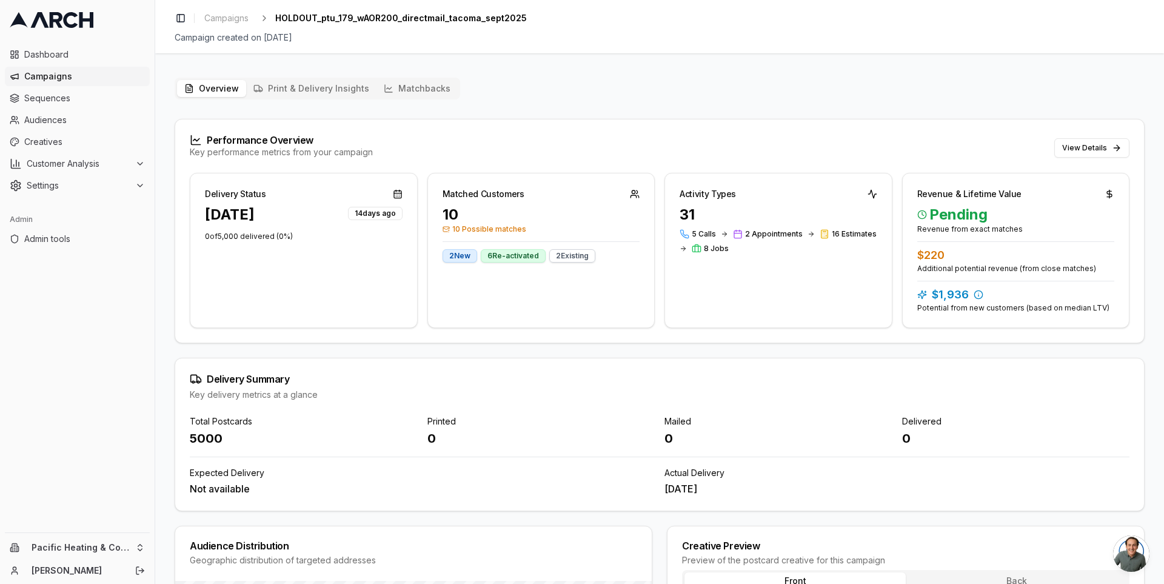
click at [84, 72] on span "Campaigns" at bounding box center [84, 76] width 121 height 12
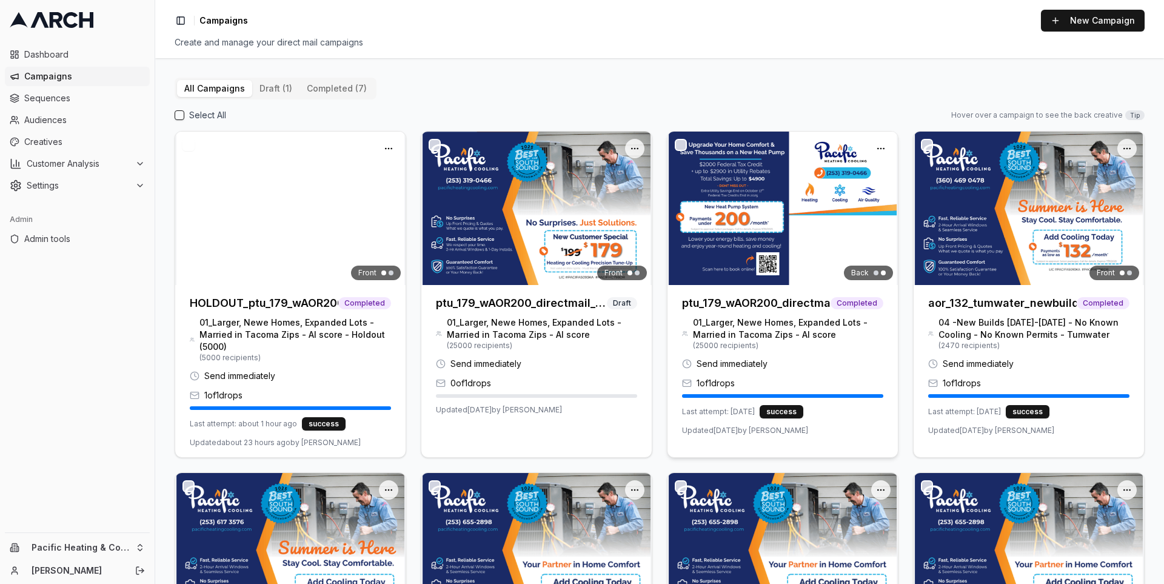
click at [744, 187] on img at bounding box center [783, 208] width 230 height 153
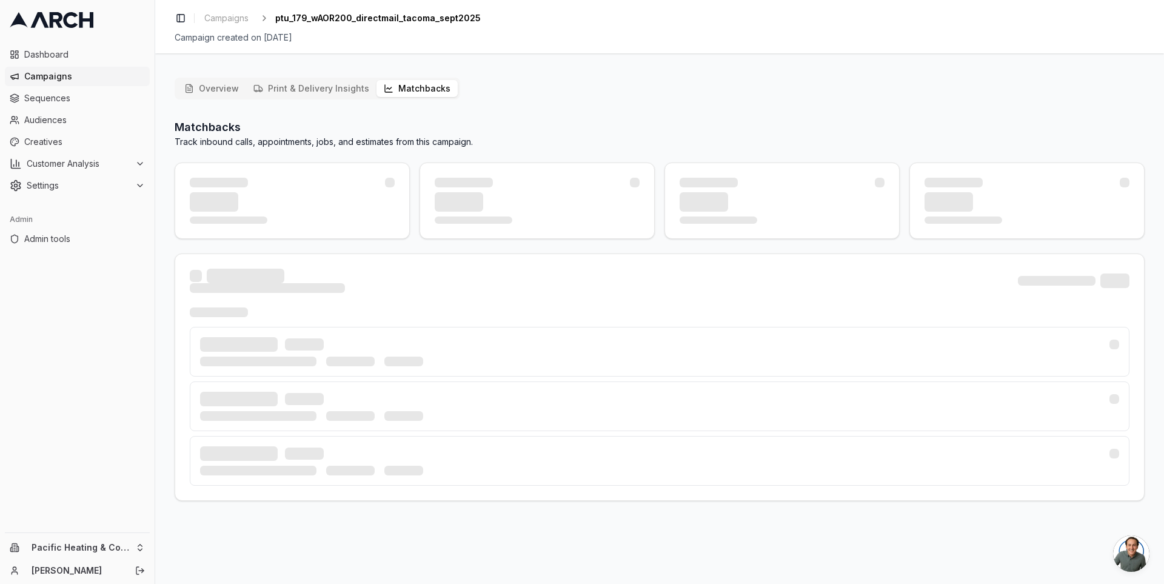
click at [406, 87] on button "Matchbacks" at bounding box center [417, 88] width 81 height 17
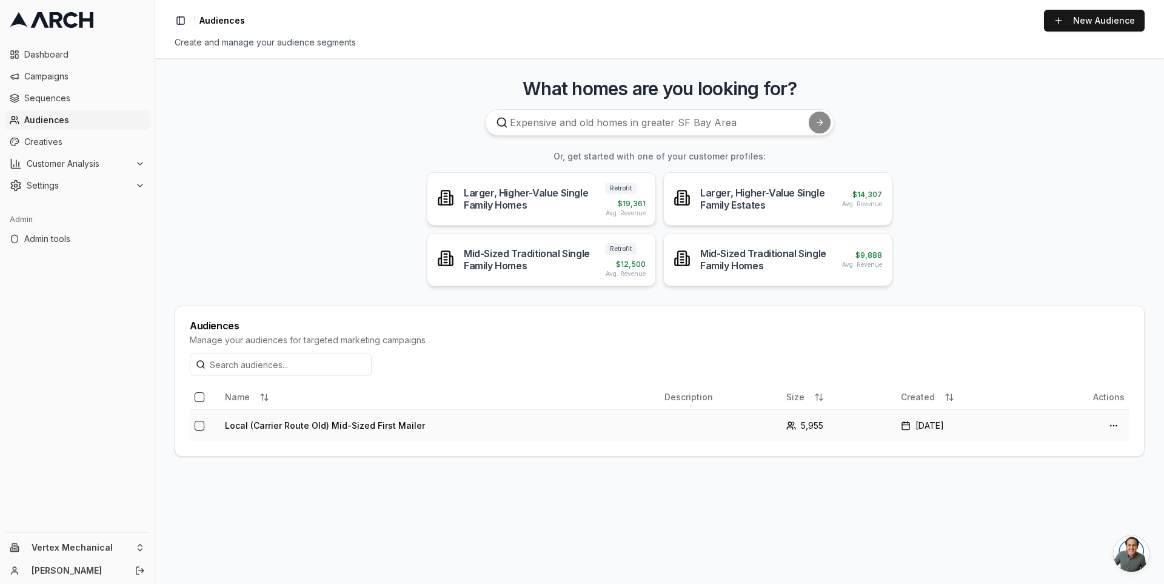
click at [352, 425] on td "Local (Carrier Route Old) Mid-Sized First Mailer" at bounding box center [440, 425] width 440 height 32
